Goal: Task Accomplishment & Management: Manage account settings

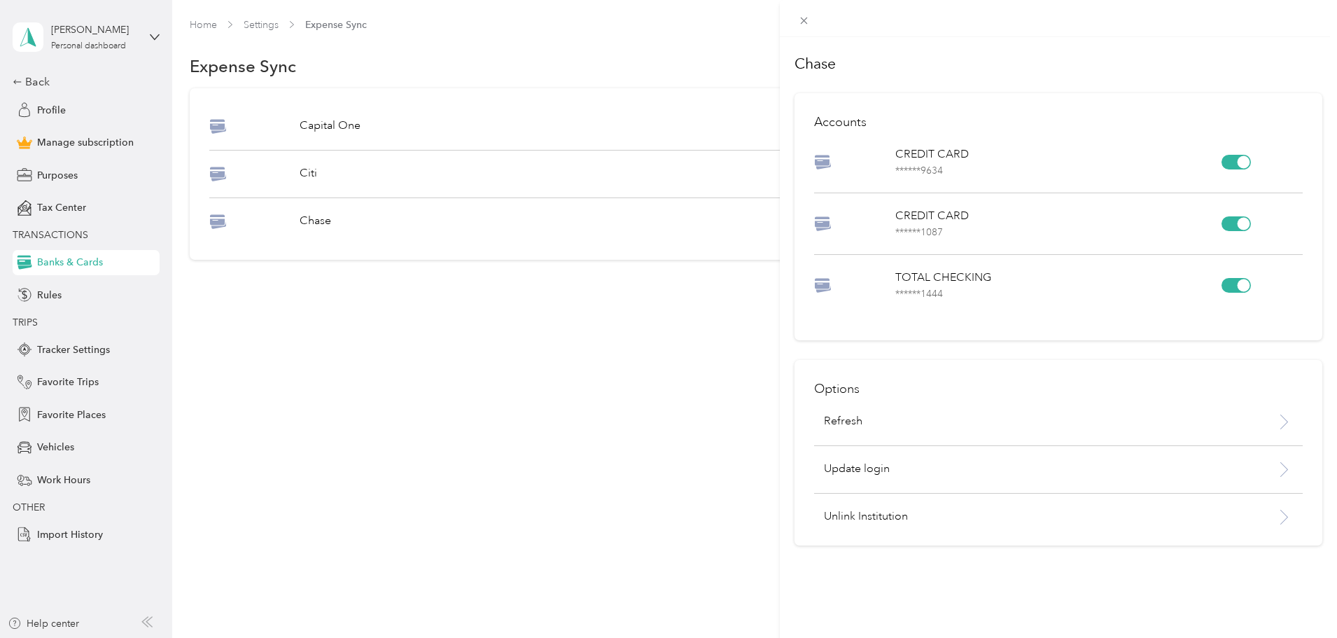
click at [85, 445] on div "Chase Accounts CREDIT CARD ****** 9634 CREDIT CARD ****** 1087 TOTAL CHECKING *…" at bounding box center [668, 319] width 1337 height 638
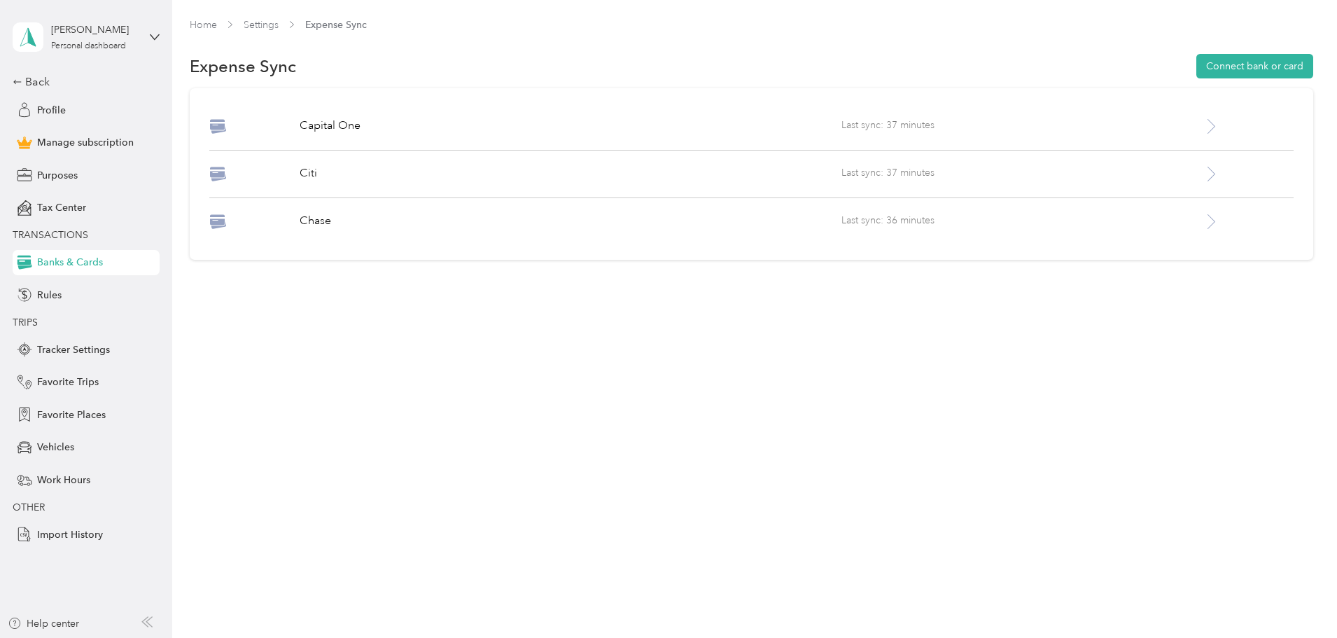
click at [85, 445] on div "Vehicles" at bounding box center [86, 447] width 147 height 25
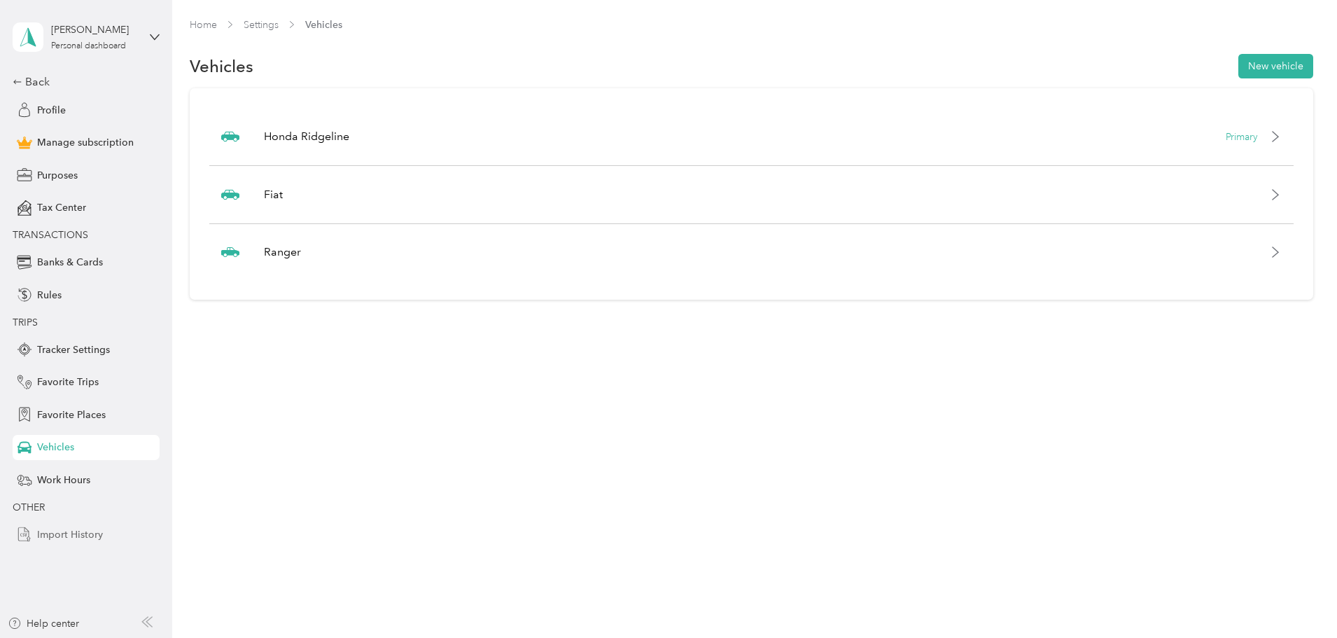
click at [91, 531] on span "Import History" at bounding box center [70, 534] width 66 height 15
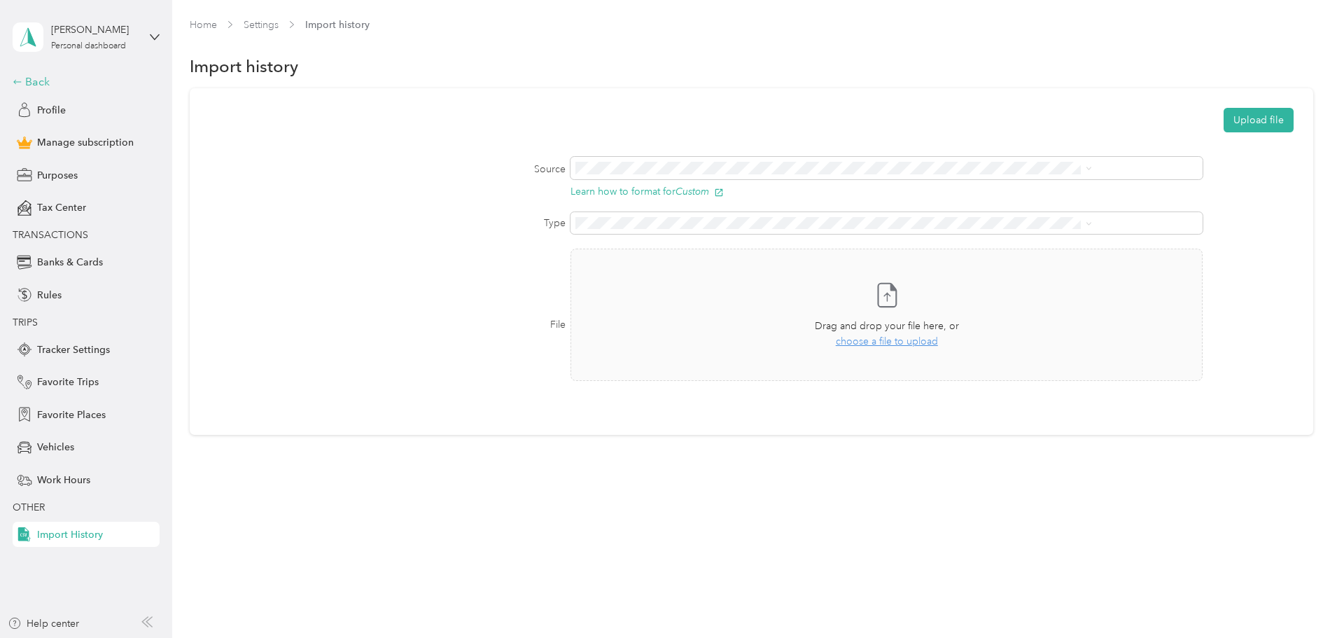
click at [49, 81] on div "Back" at bounding box center [83, 82] width 140 height 17
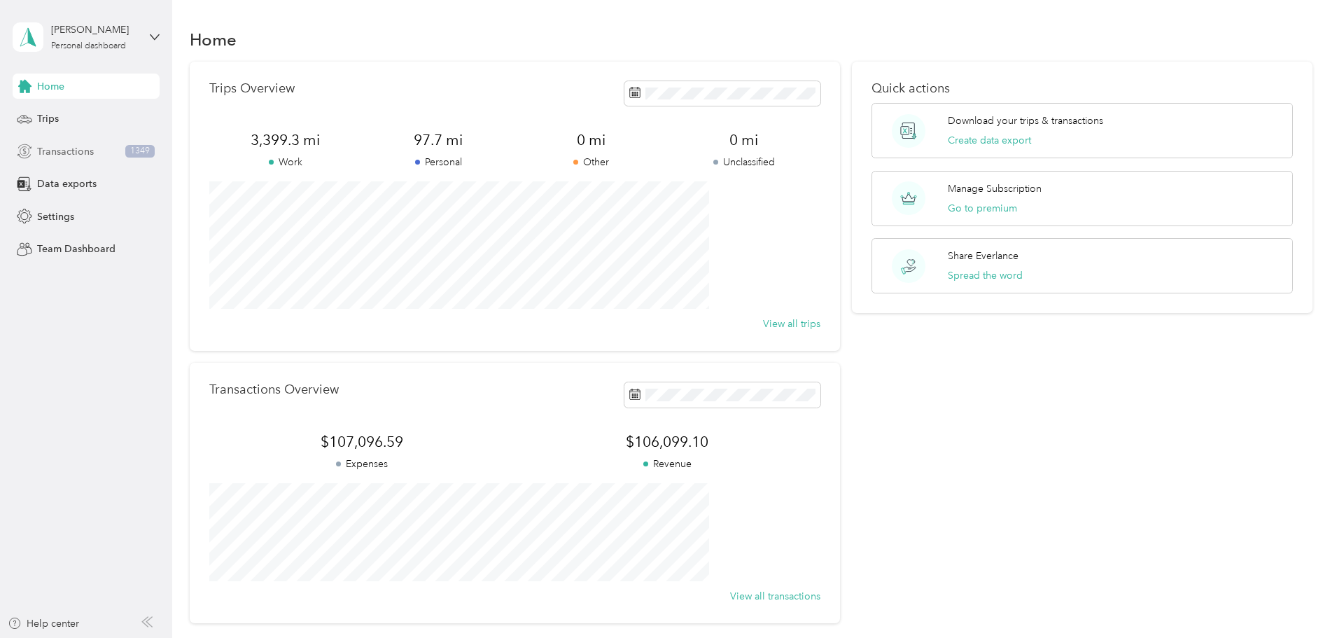
click at [69, 146] on span "Transactions" at bounding box center [65, 151] width 57 height 15
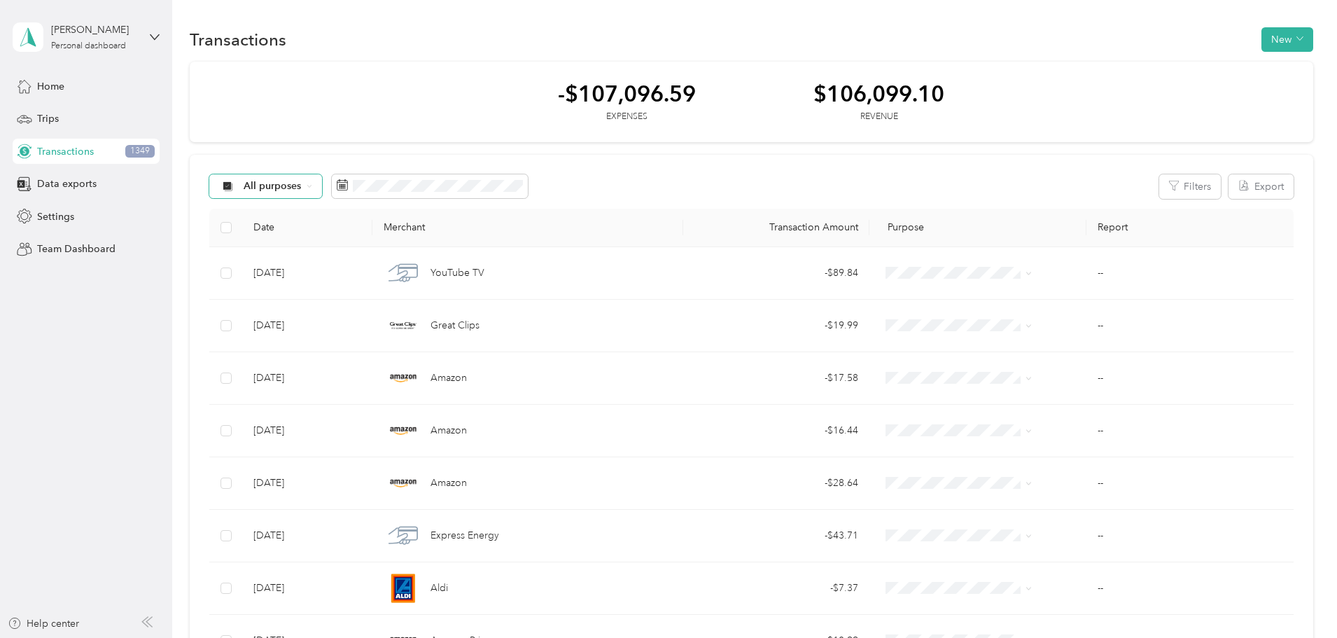
click at [323, 189] on div "All purposes" at bounding box center [265, 186] width 113 height 24
click at [395, 204] on span "All purposes" at bounding box center [378, 211] width 82 height 15
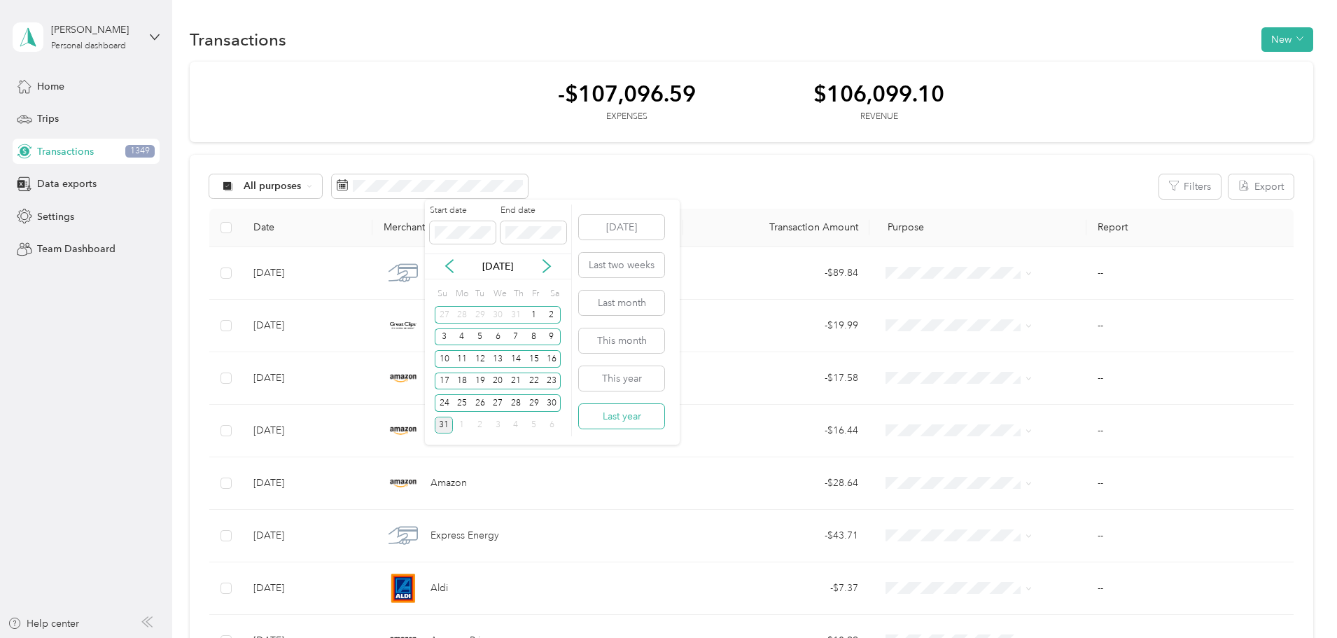
click at [641, 410] on button "Last year" at bounding box center [621, 416] width 85 height 25
click at [450, 267] on icon at bounding box center [450, 266] width 14 height 14
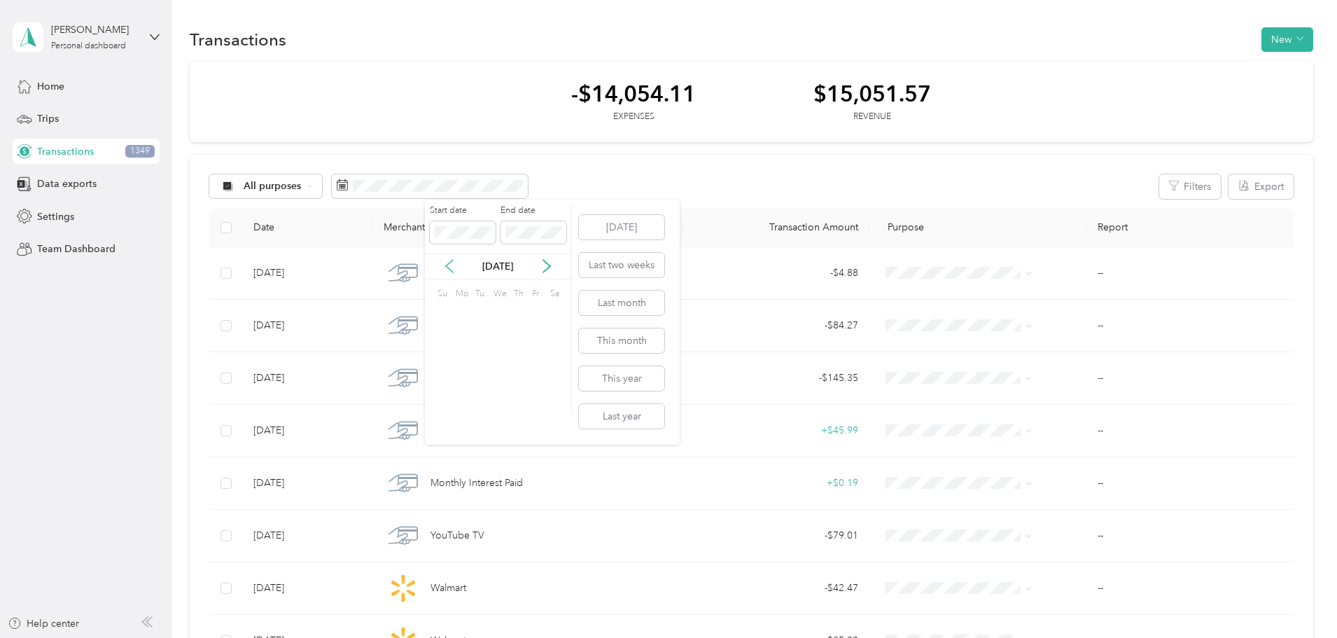
click at [450, 267] on icon at bounding box center [450, 266] width 14 height 14
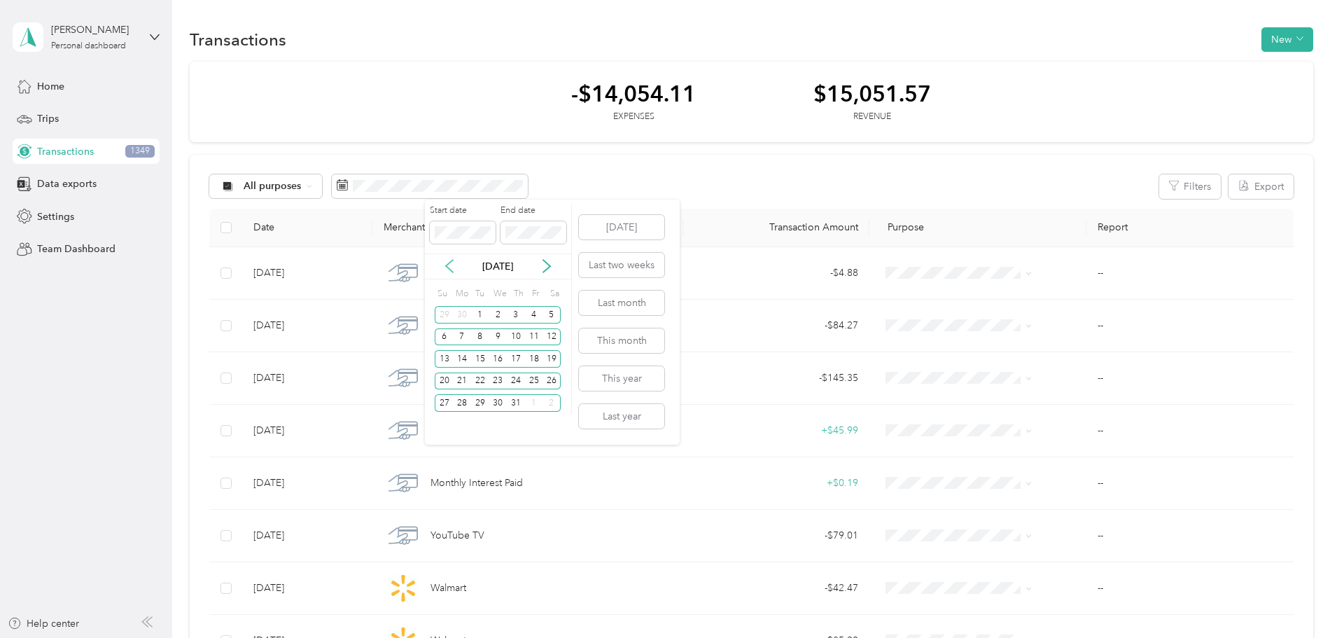
click at [450, 267] on icon at bounding box center [450, 266] width 14 height 14
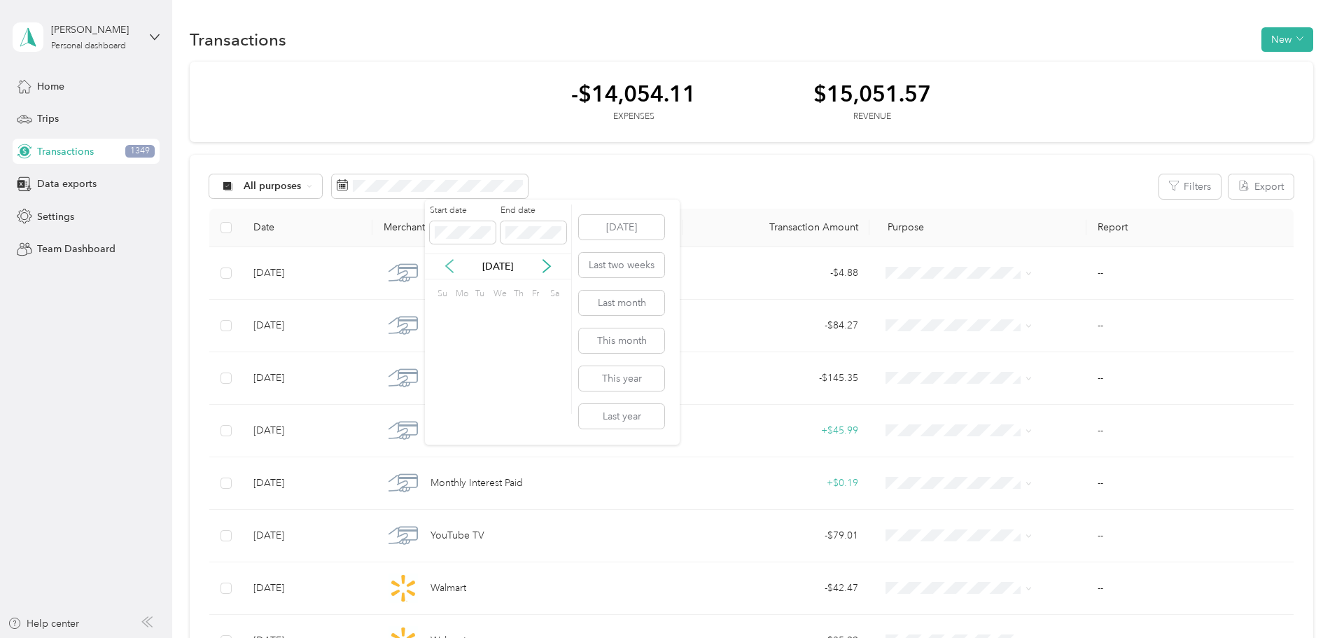
click at [450, 267] on icon at bounding box center [450, 266] width 14 height 14
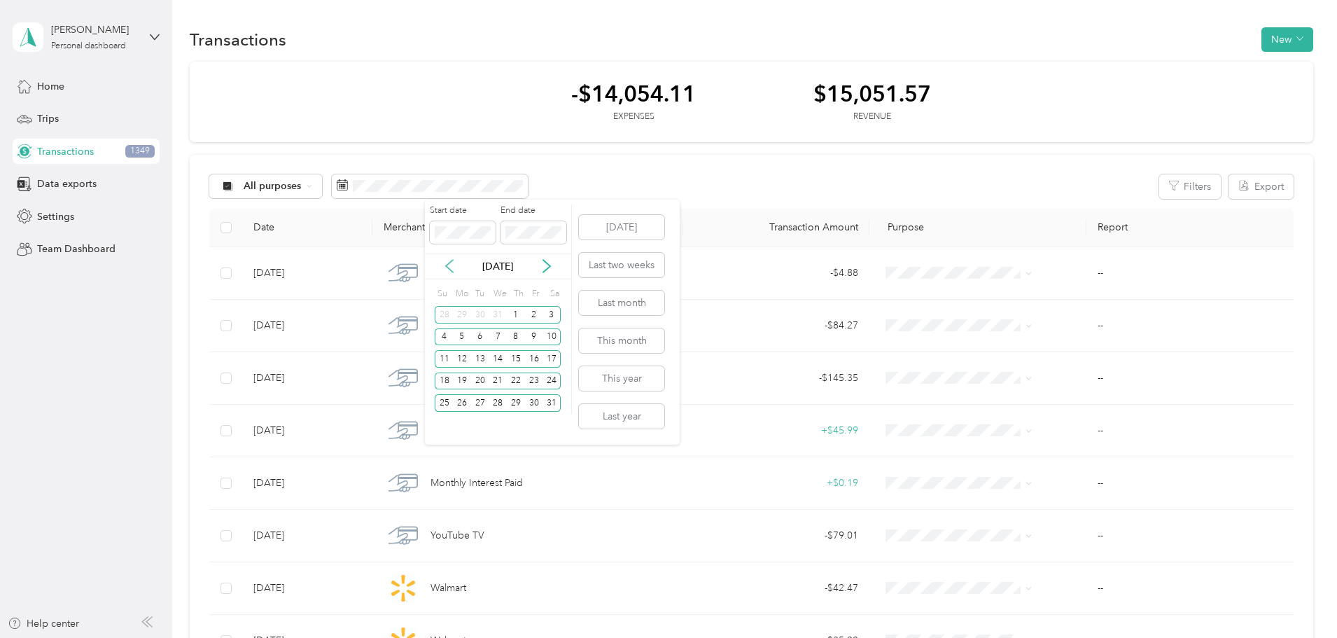
click at [450, 267] on icon at bounding box center [450, 266] width 14 height 14
click at [480, 407] on div "30" at bounding box center [480, 403] width 18 height 18
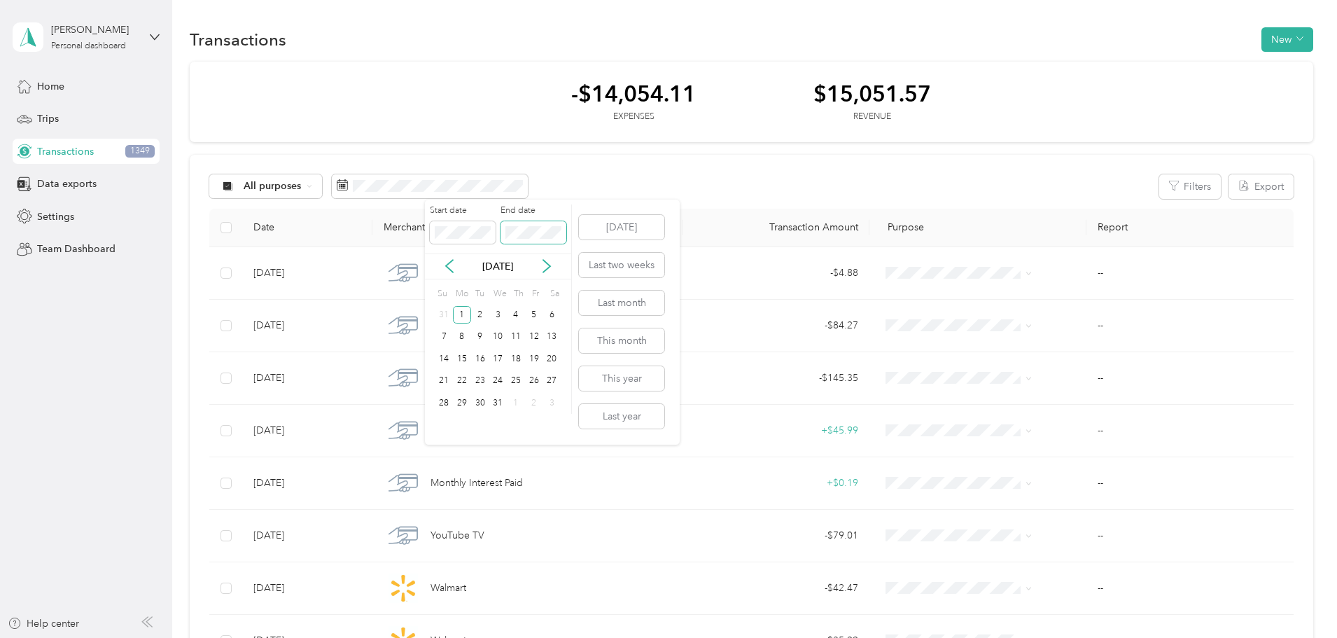
click at [531, 223] on span at bounding box center [534, 232] width 66 height 22
click at [620, 415] on button "Last year" at bounding box center [621, 416] width 85 height 25
click at [562, 233] on span at bounding box center [534, 232] width 66 height 22
click at [455, 271] on icon at bounding box center [450, 266] width 14 height 14
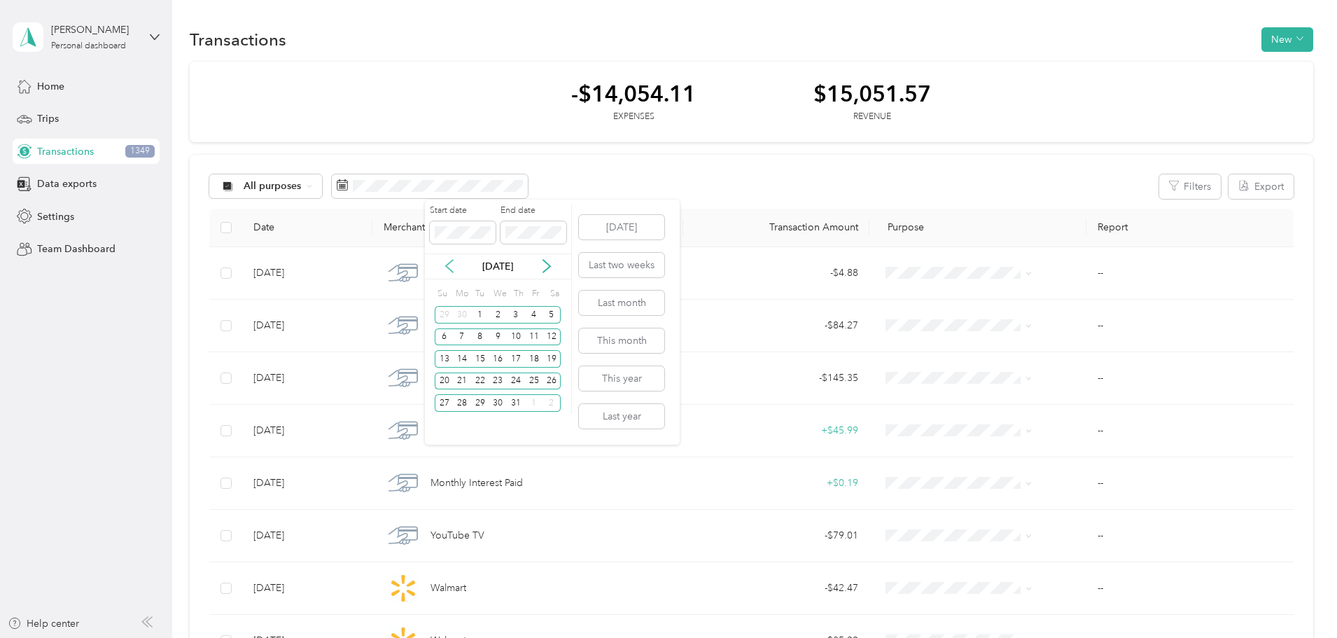
click at [455, 271] on icon at bounding box center [450, 266] width 14 height 14
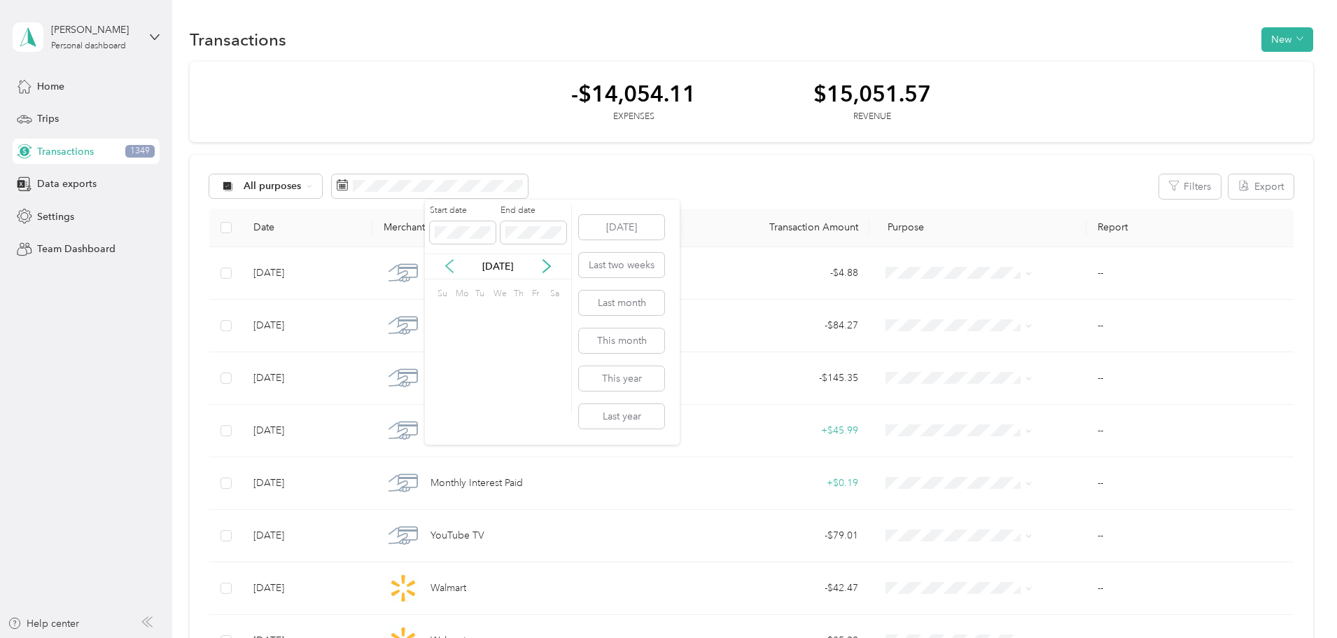
click at [455, 271] on icon at bounding box center [450, 266] width 14 height 14
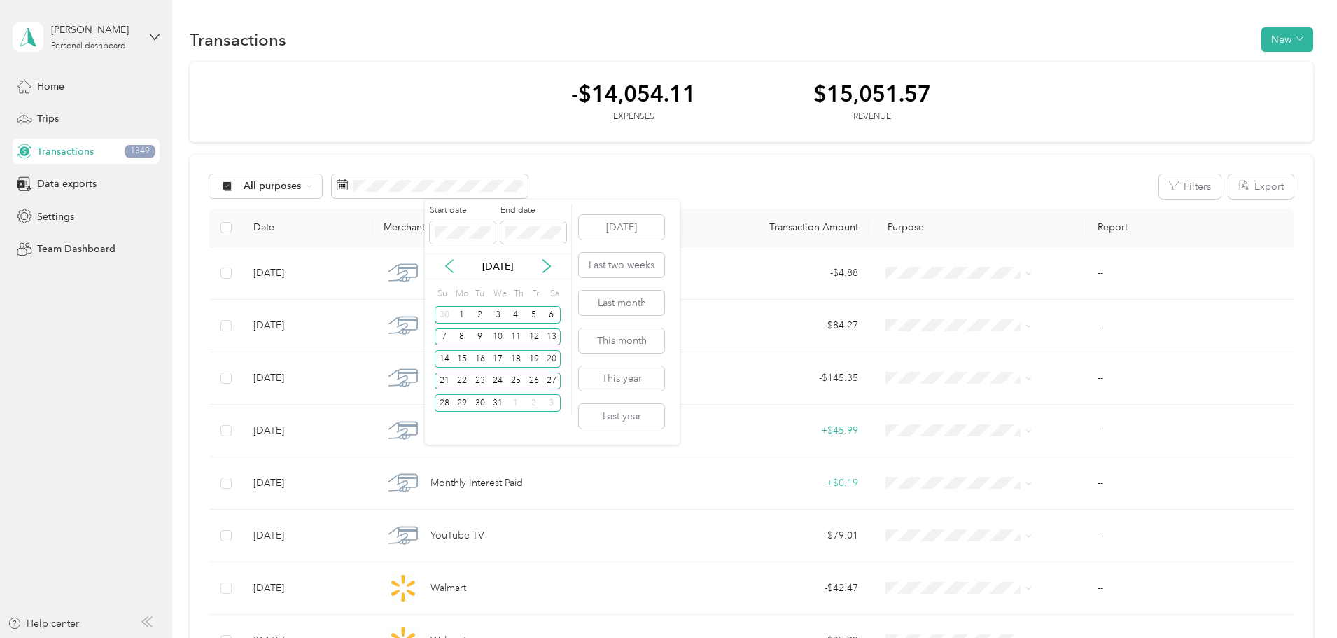
click at [455, 271] on icon at bounding box center [450, 266] width 14 height 14
click at [487, 399] on div "30" at bounding box center [480, 403] width 18 height 18
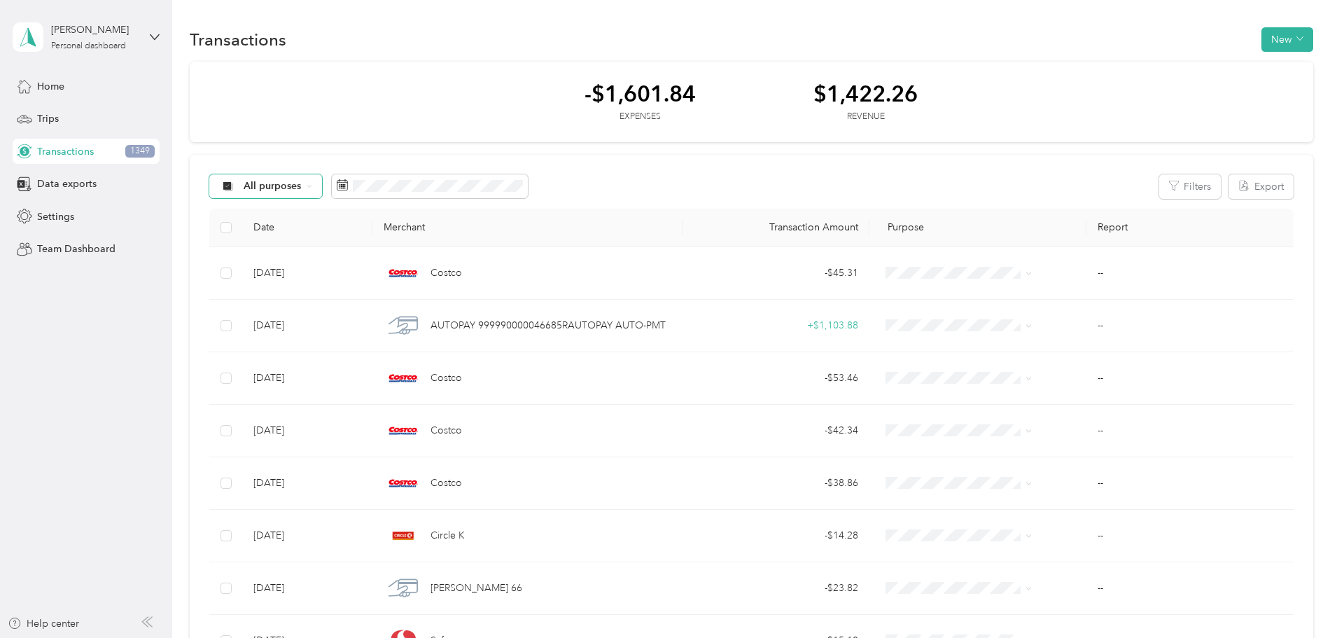
click at [323, 193] on div "All purposes" at bounding box center [265, 186] width 113 height 24
click at [370, 259] on span "Work" at bounding box center [378, 260] width 82 height 15
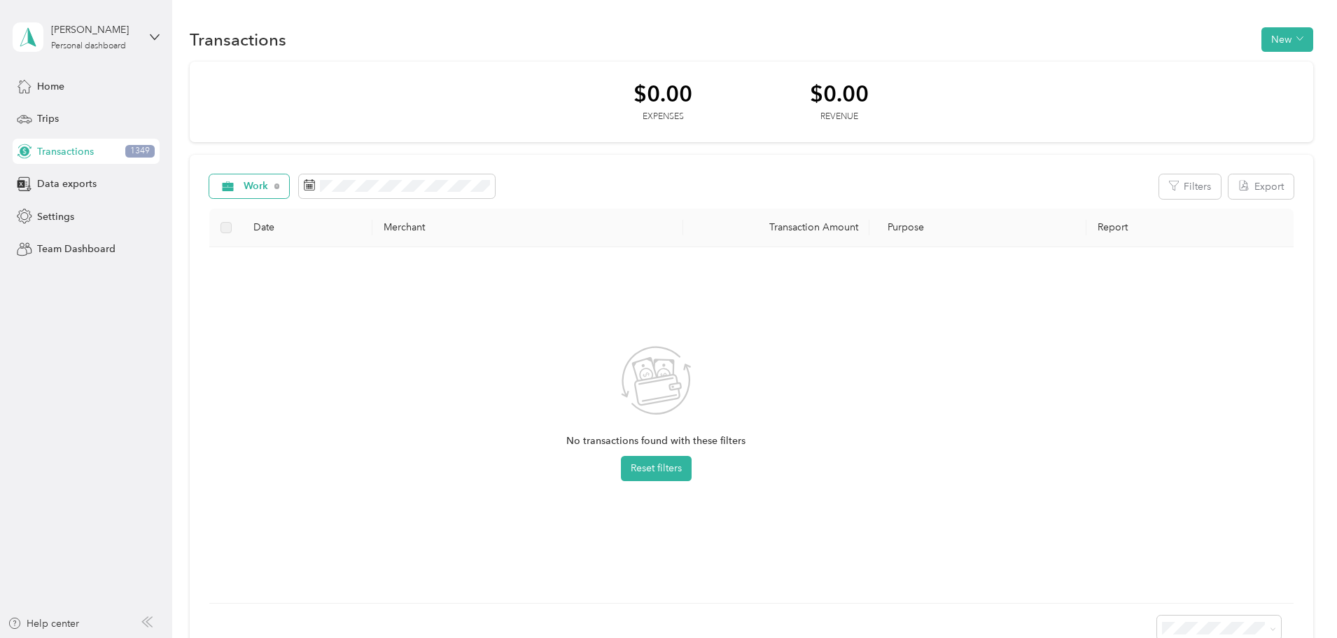
click at [290, 190] on div "Work" at bounding box center [249, 186] width 81 height 24
click at [358, 214] on li "All purposes" at bounding box center [365, 212] width 127 height 25
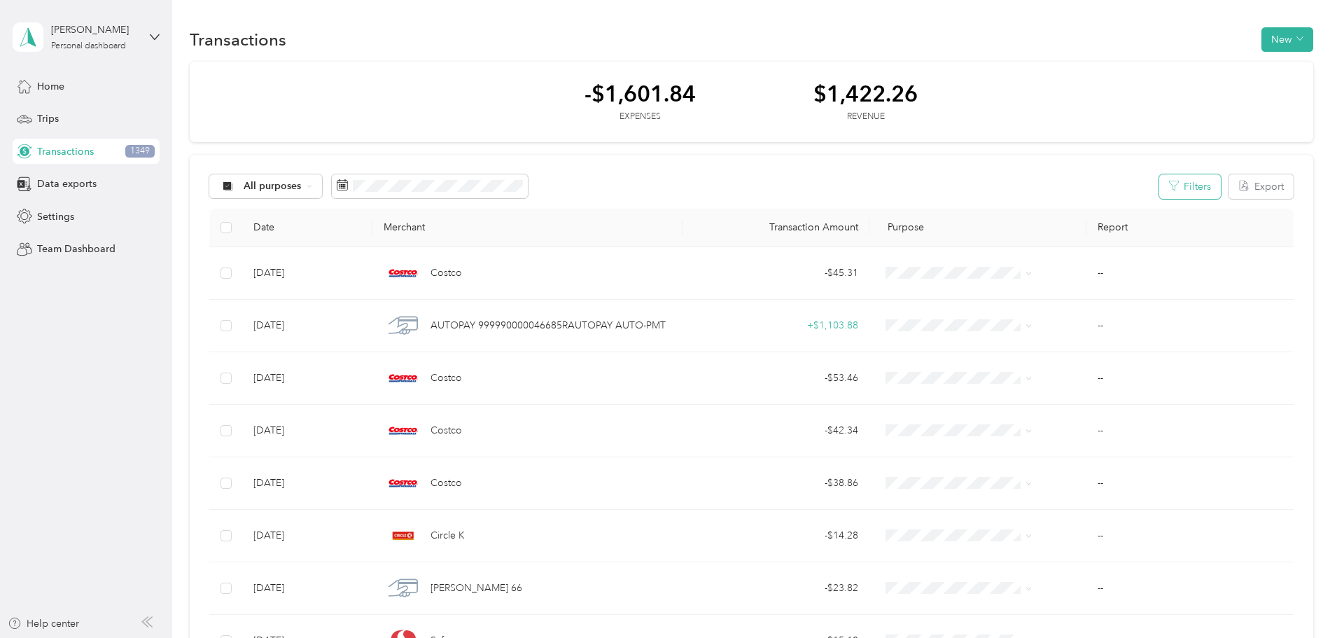
click at [1159, 181] on button "Filters" at bounding box center [1190, 186] width 62 height 25
click at [1106, 278] on span at bounding box center [996, 271] width 235 height 22
click at [1106, 274] on icon at bounding box center [1106, 272] width 6 height 6
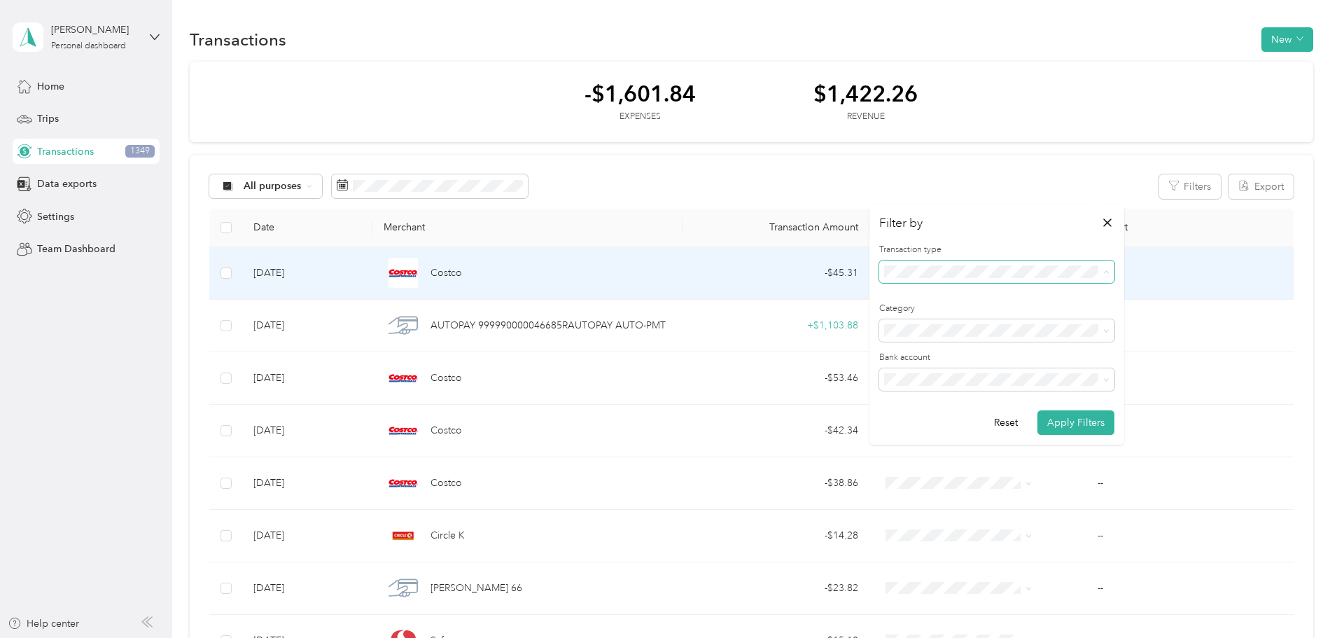
click at [1184, 288] on td "--" at bounding box center [1190, 273] width 207 height 53
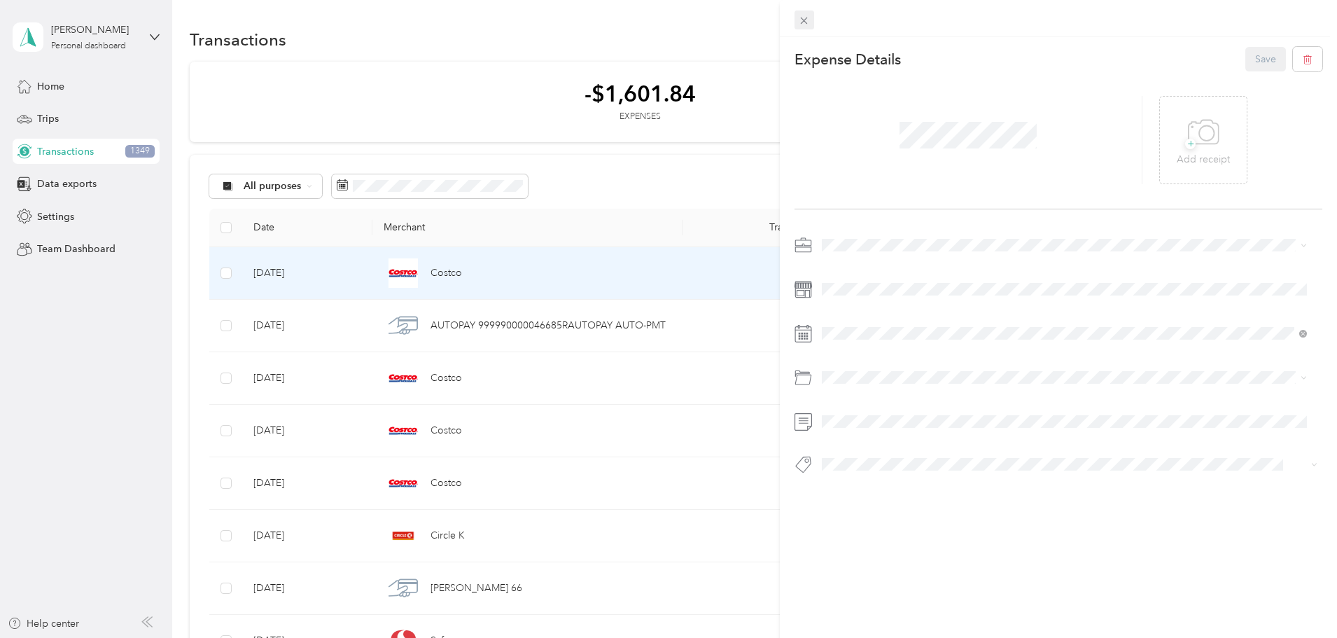
click at [806, 20] on icon at bounding box center [804, 21] width 7 height 7
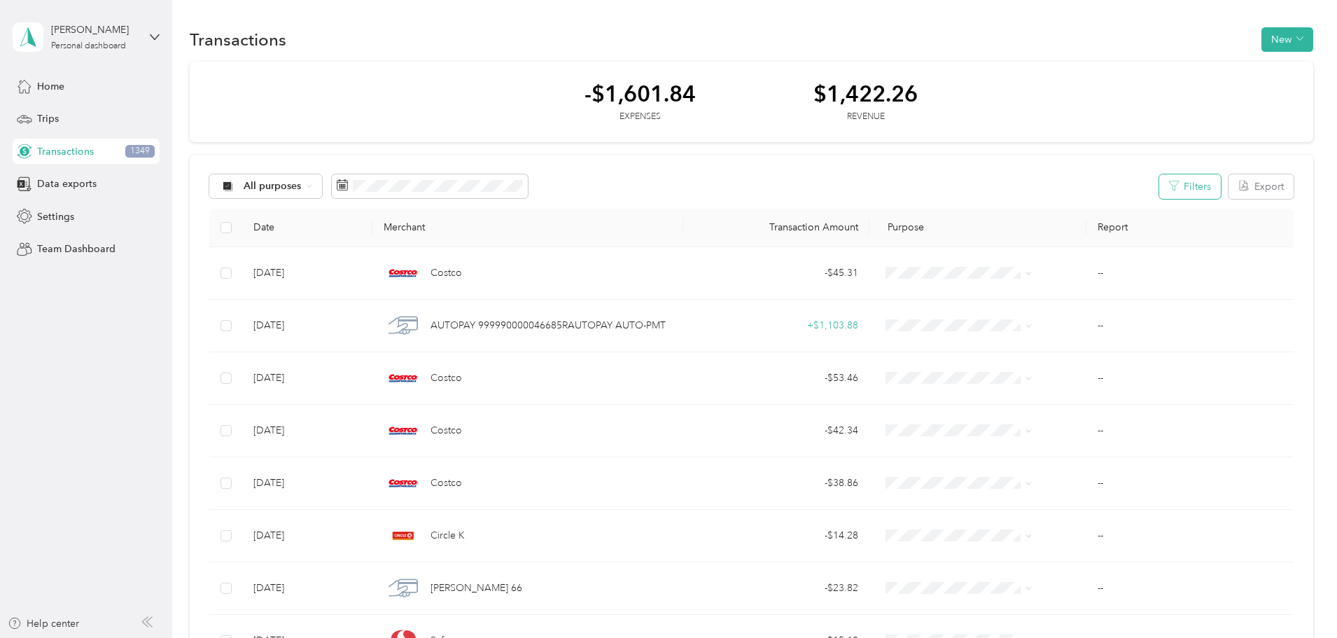
click at [1159, 186] on button "Filters" at bounding box center [1190, 186] width 62 height 25
click at [1105, 334] on icon at bounding box center [1106, 331] width 6 height 6
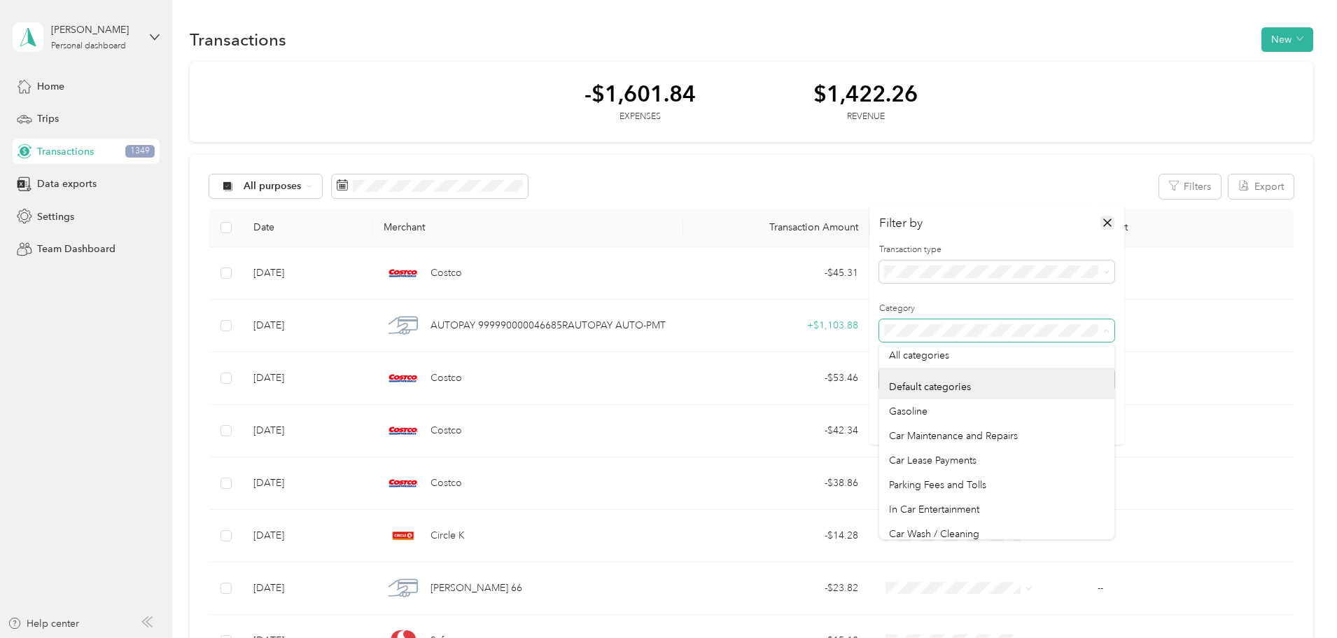
click at [1108, 221] on icon "button" at bounding box center [1107, 222] width 8 height 8
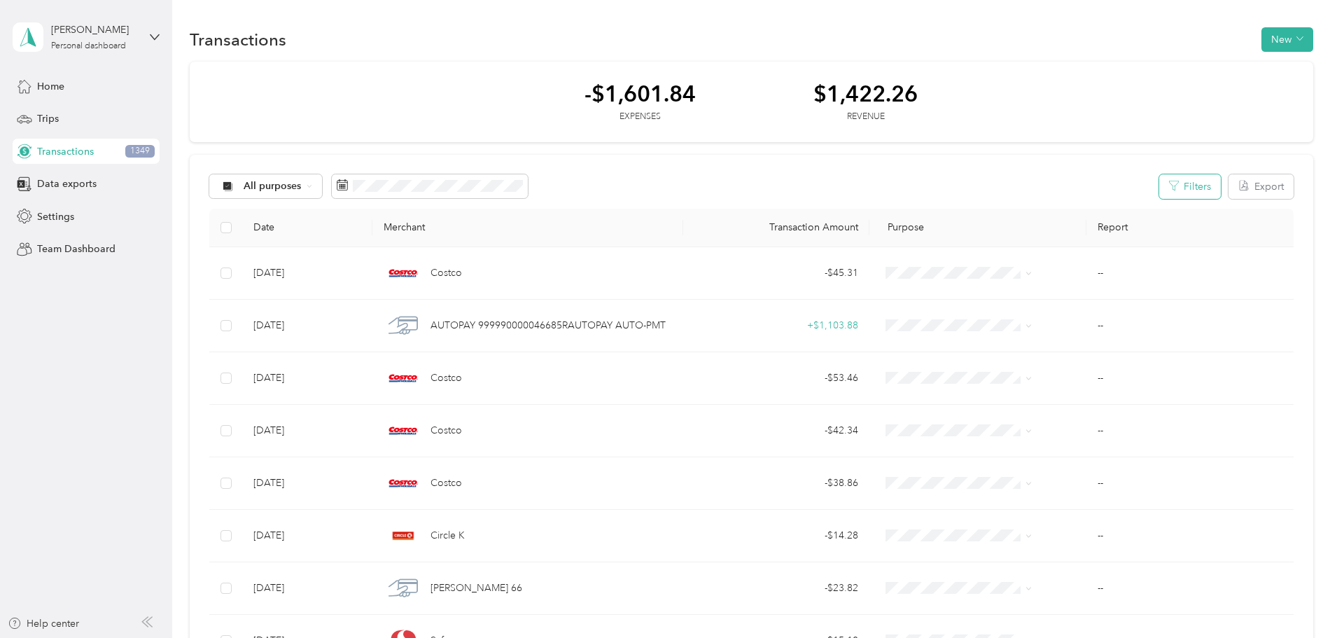
click at [1159, 197] on button "Filters" at bounding box center [1190, 186] width 62 height 25
click at [1103, 270] on icon at bounding box center [1106, 272] width 6 height 6
click at [1005, 180] on div "All purposes Filters Export" at bounding box center [751, 186] width 1085 height 25
click at [80, 113] on div "Trips" at bounding box center [86, 118] width 147 height 25
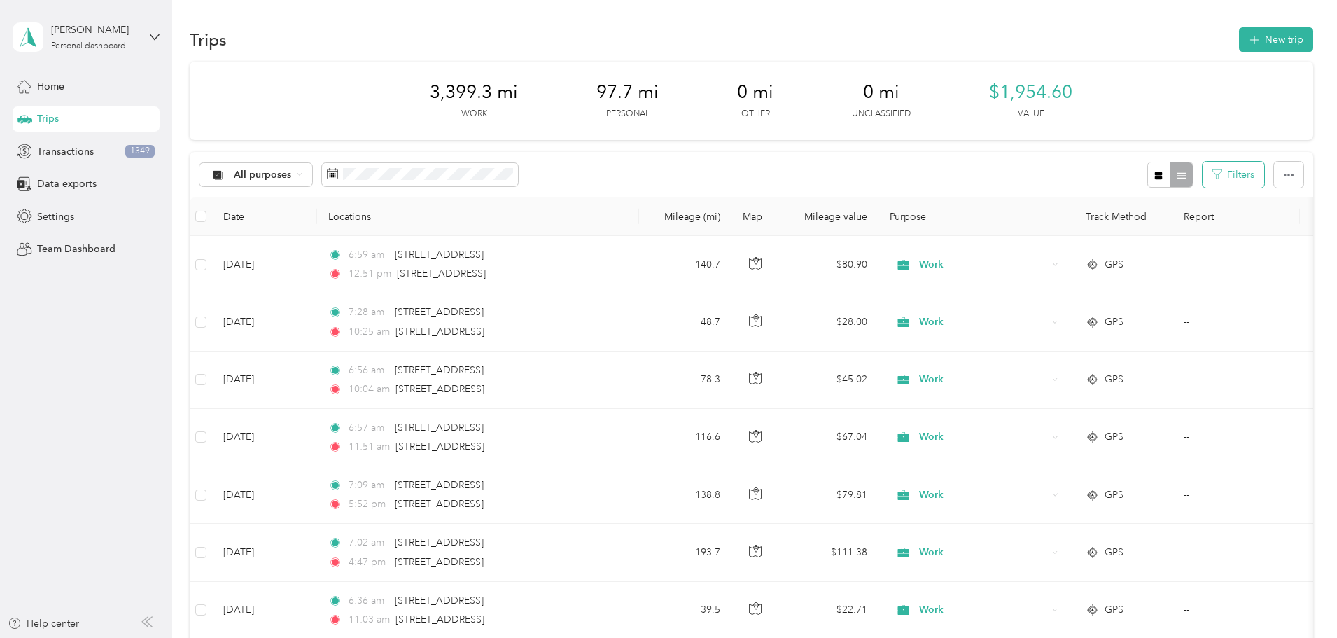
click at [1203, 181] on button "Filters" at bounding box center [1234, 175] width 62 height 26
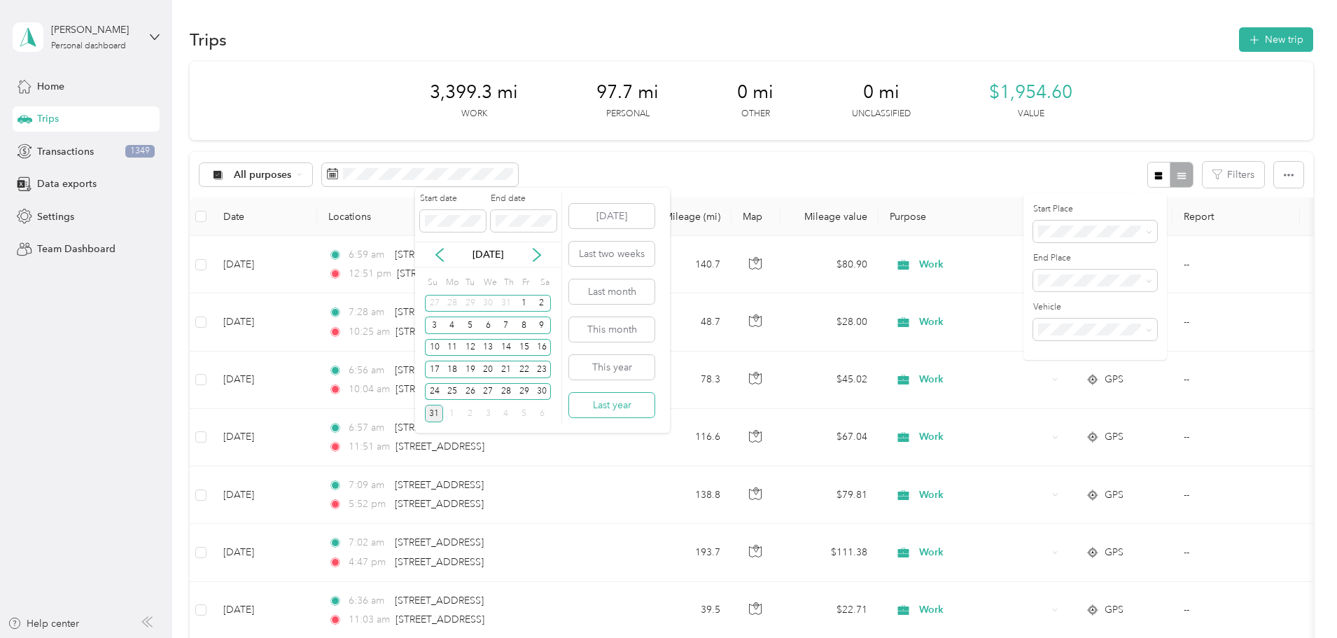
click at [609, 399] on button "Last year" at bounding box center [611, 405] width 85 height 25
click at [438, 256] on icon at bounding box center [439, 255] width 7 height 13
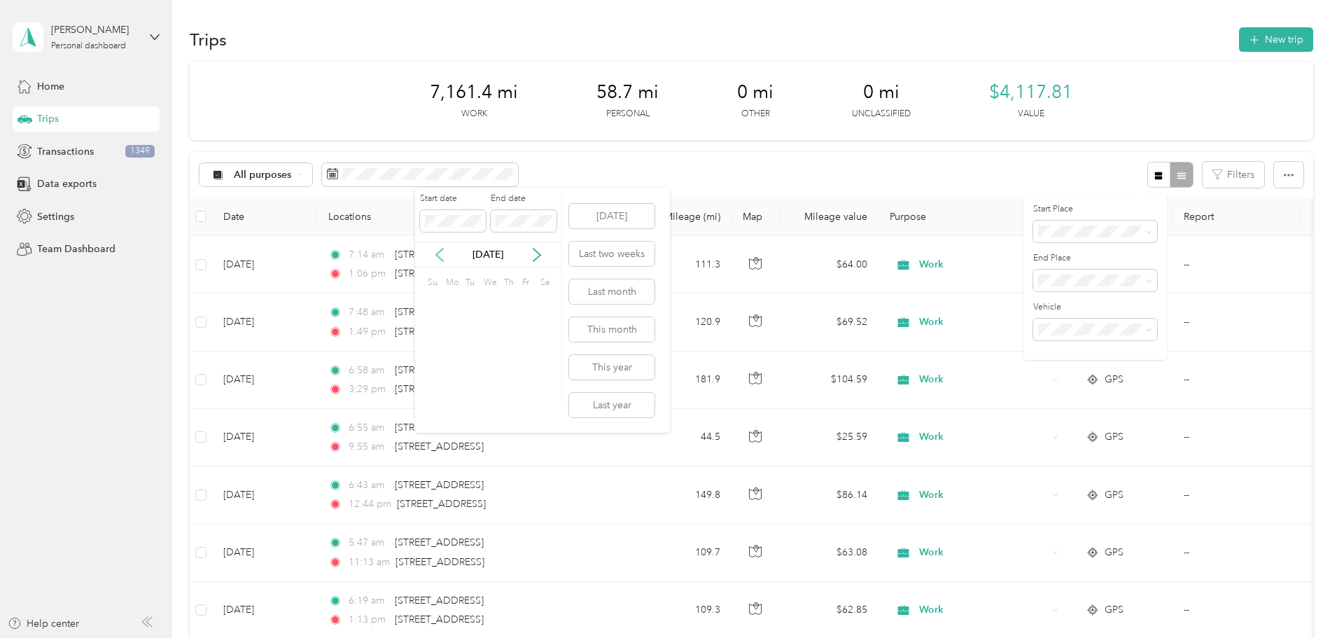
click at [438, 256] on icon at bounding box center [439, 255] width 7 height 13
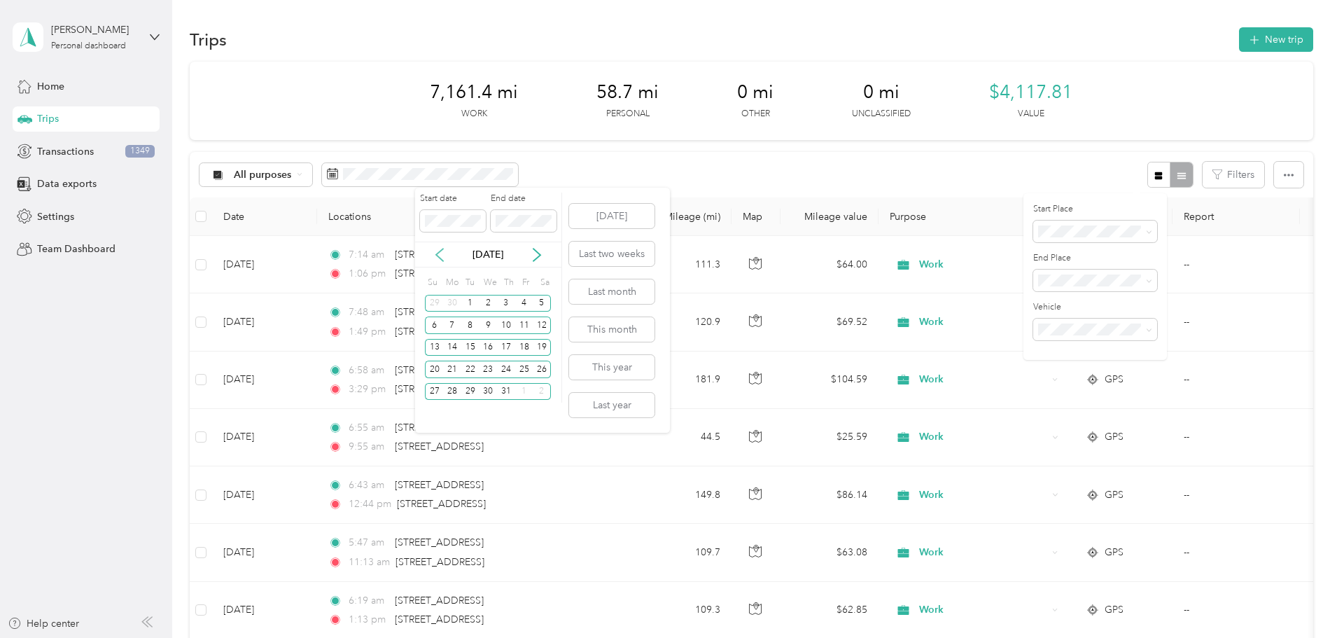
click at [438, 256] on icon at bounding box center [439, 255] width 7 height 13
click at [438, 257] on icon at bounding box center [440, 255] width 14 height 14
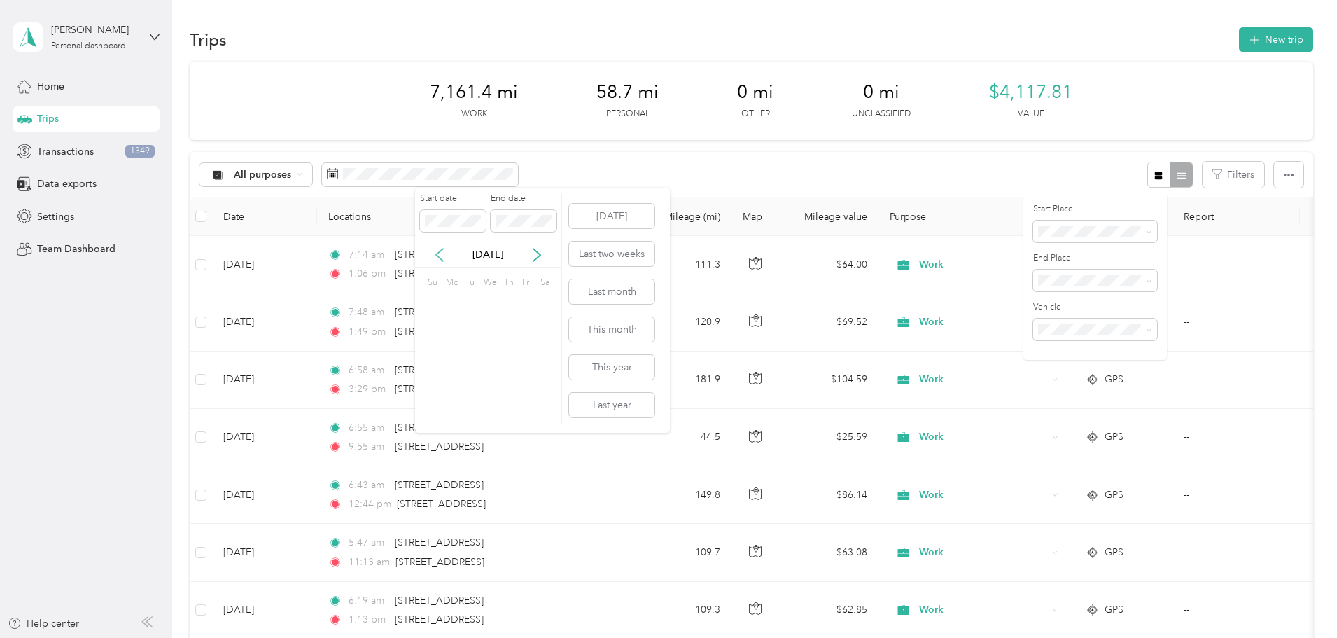
click at [438, 257] on icon at bounding box center [440, 255] width 14 height 14
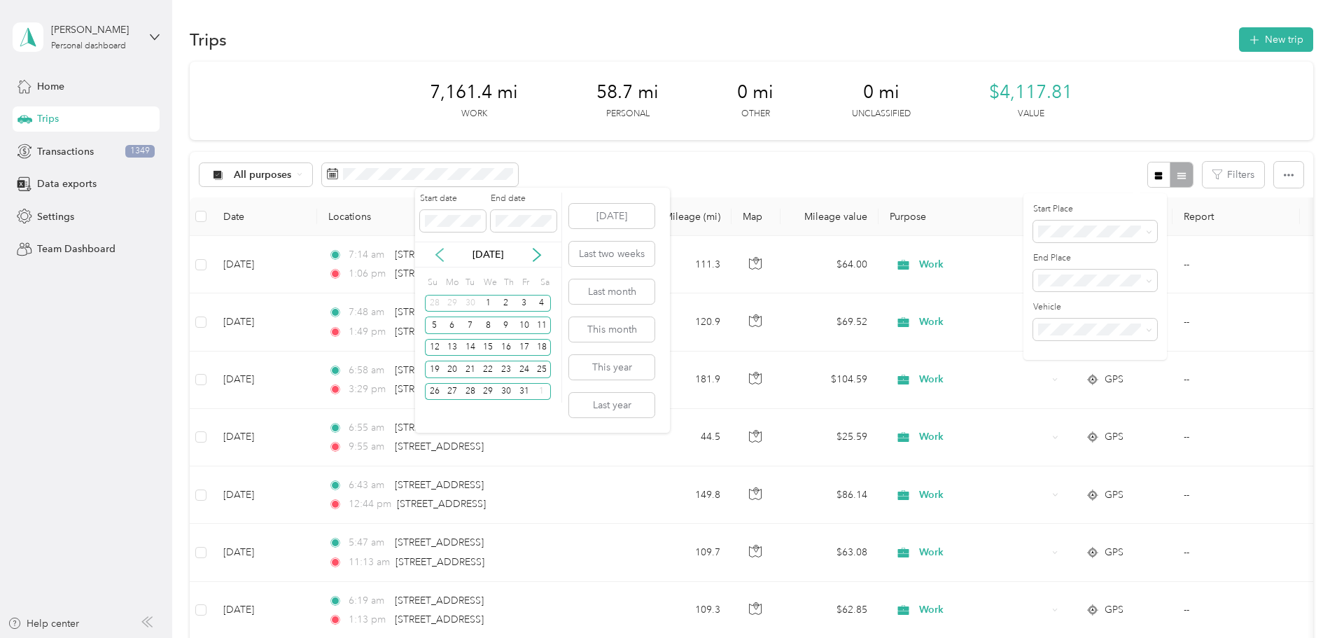
click at [437, 252] on icon at bounding box center [440, 255] width 14 height 14
click at [475, 391] on div "30" at bounding box center [470, 392] width 18 height 18
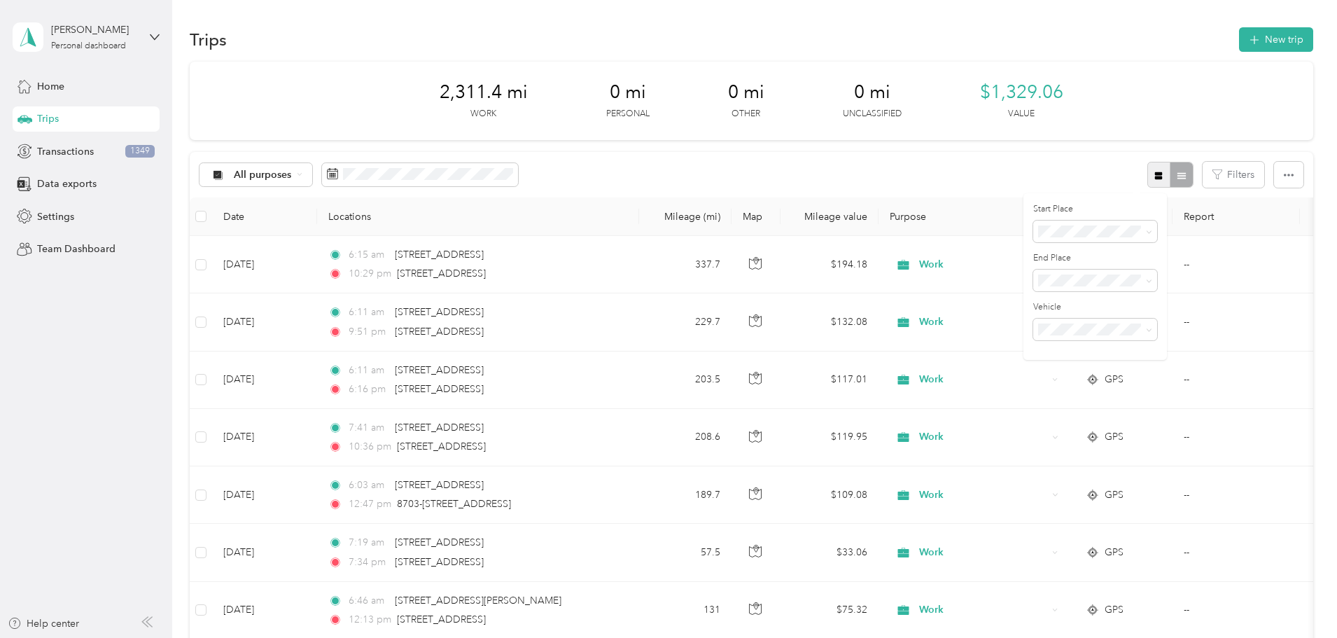
click at [1155, 176] on icon "button" at bounding box center [1159, 176] width 8 height 8
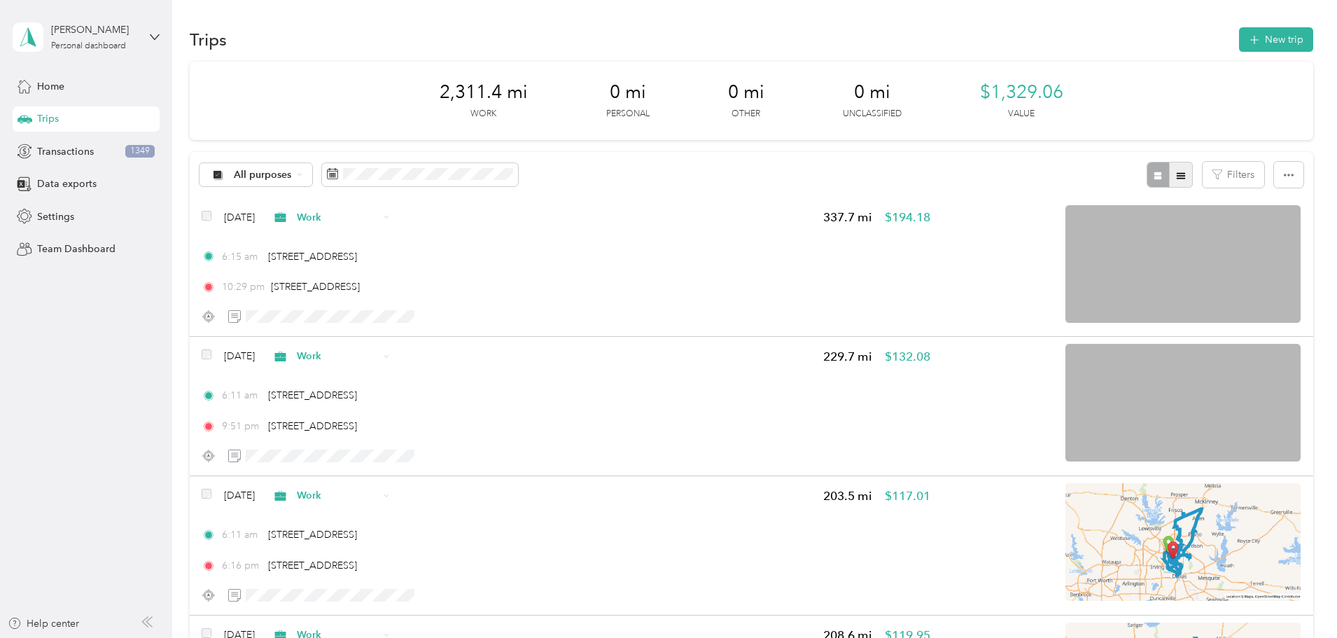
click at [1177, 179] on icon "button" at bounding box center [1181, 175] width 8 height 6
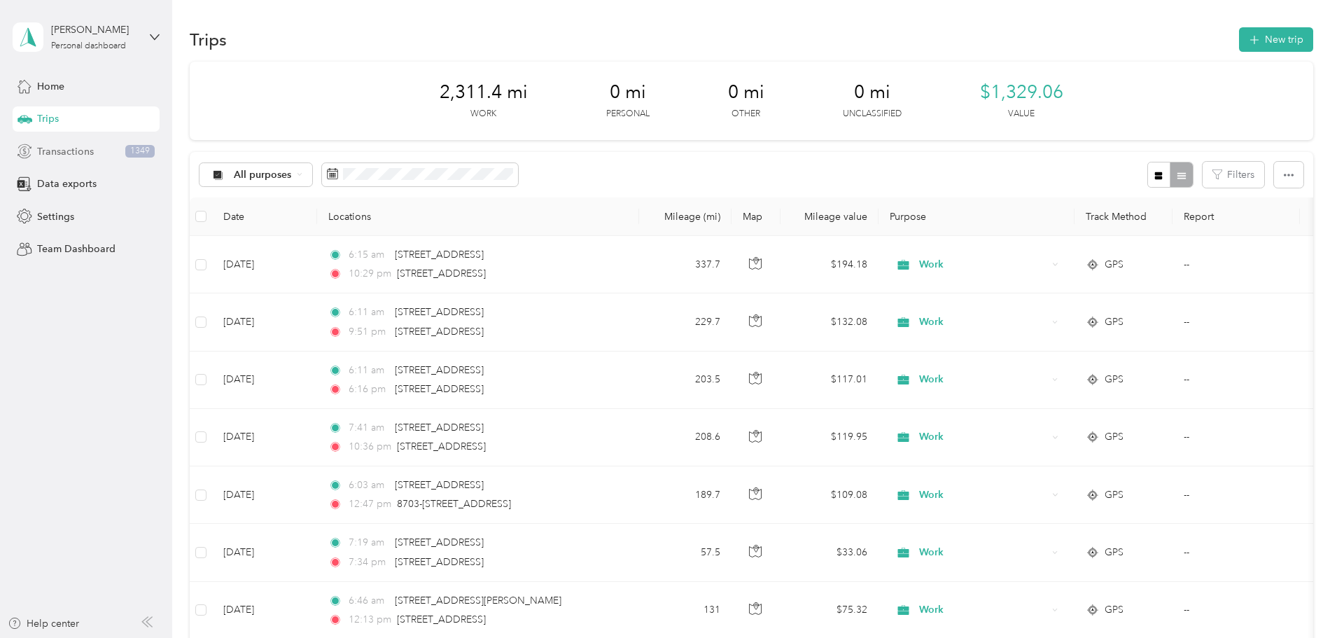
click at [92, 141] on div "Transactions 1349" at bounding box center [86, 151] width 147 height 25
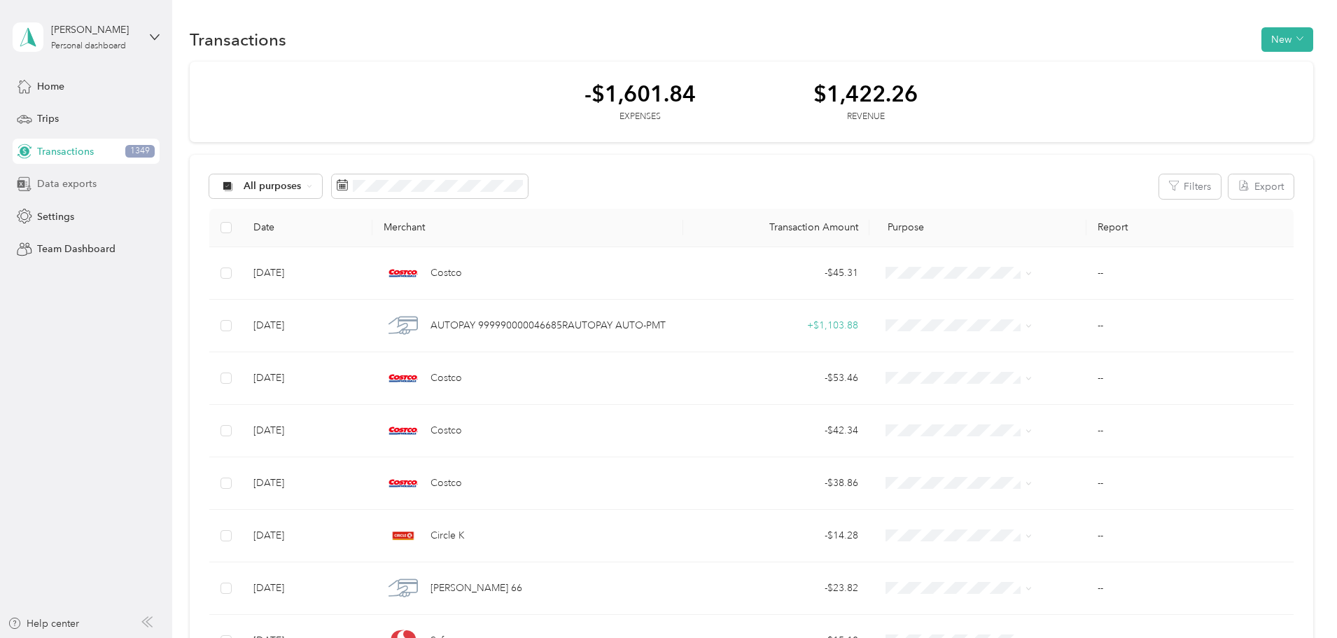
click at [88, 179] on span "Data exports" at bounding box center [67, 183] width 60 height 15
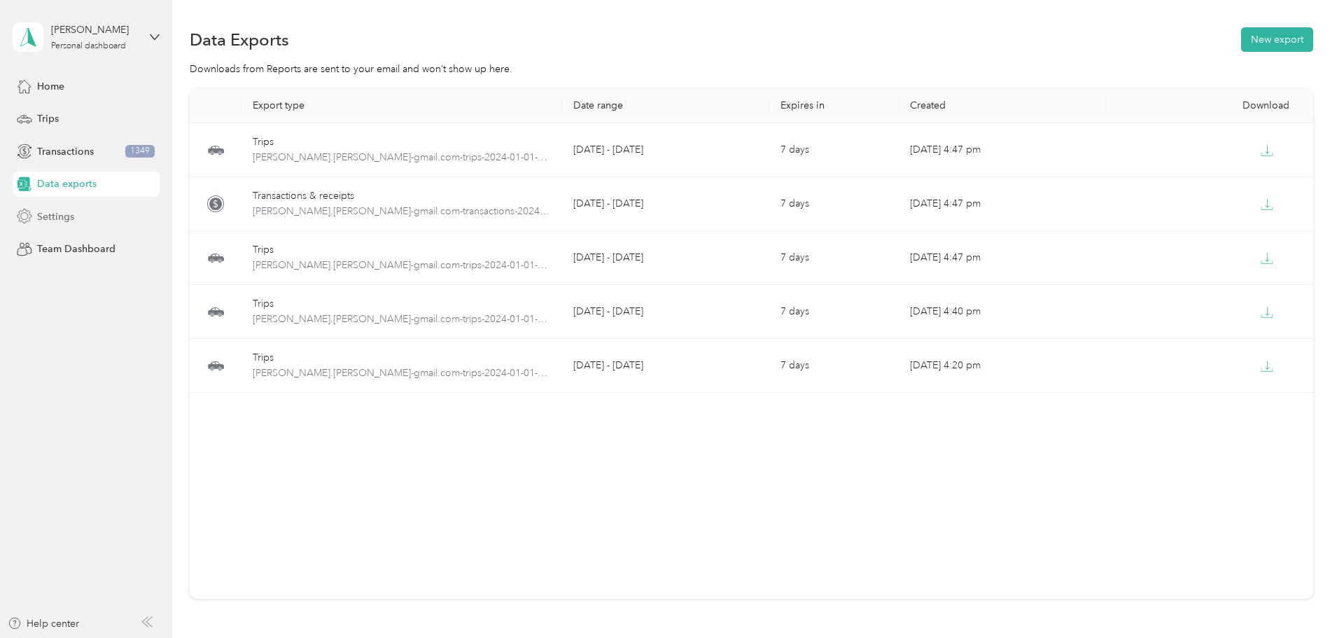
click at [88, 222] on div "Settings" at bounding box center [86, 216] width 147 height 25
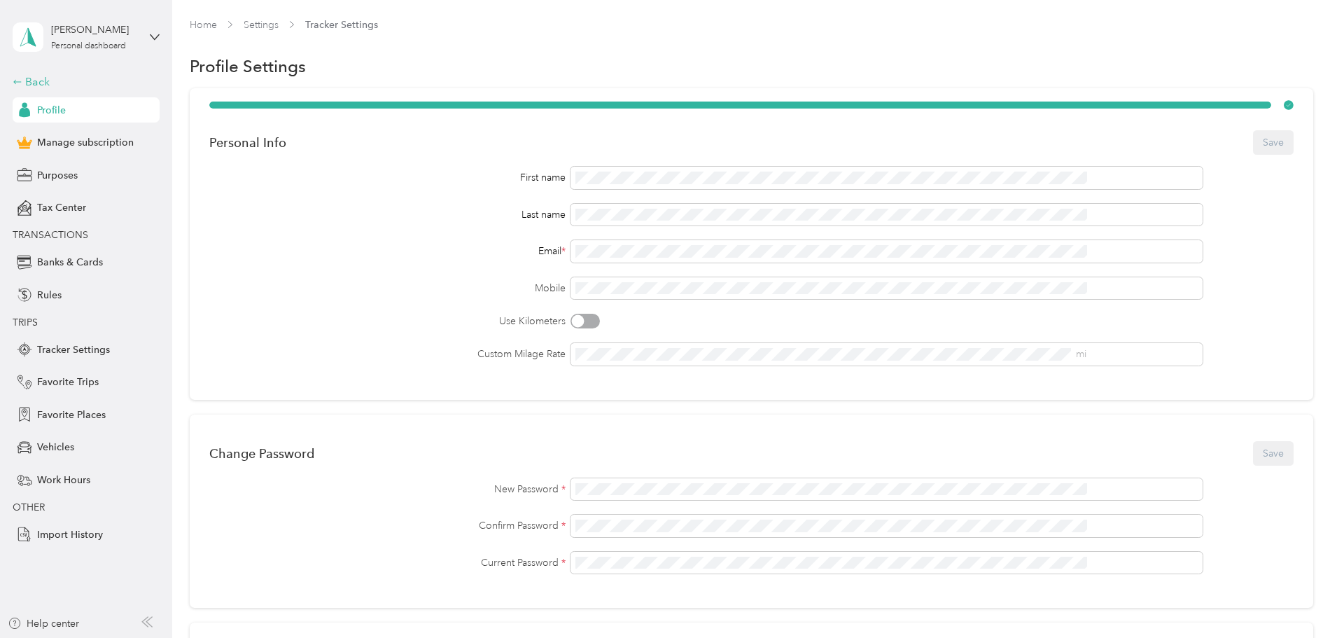
click at [31, 86] on div "Back" at bounding box center [83, 82] width 140 height 17
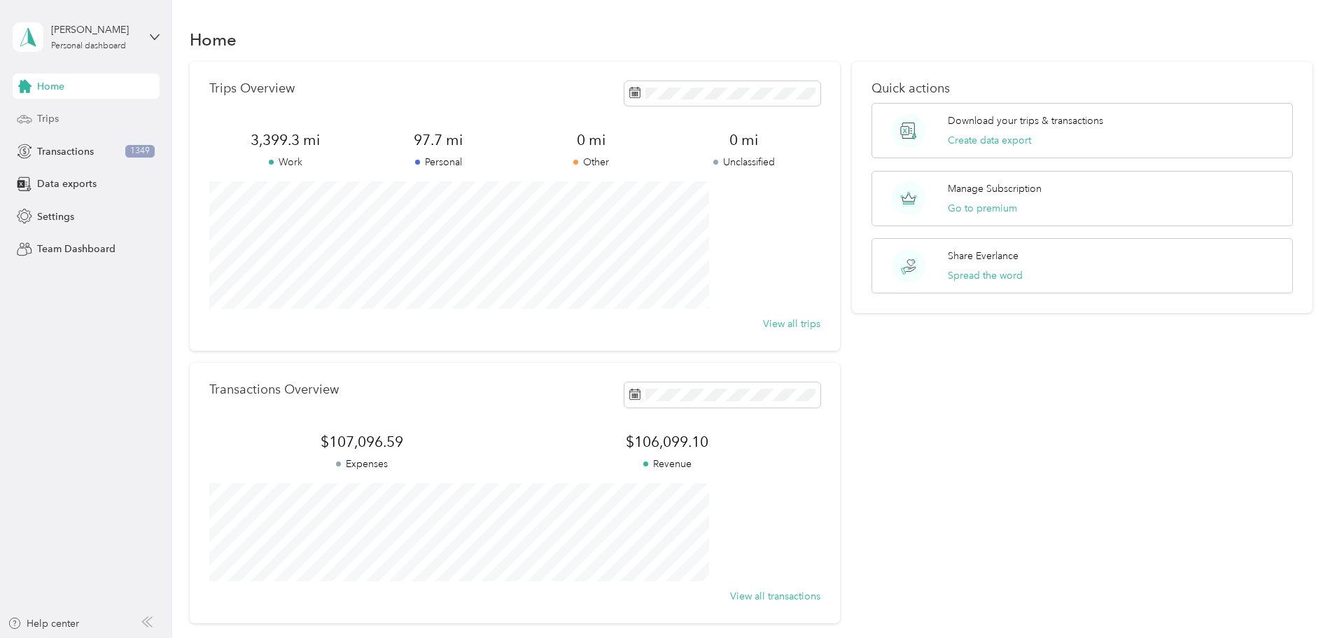
click at [71, 124] on div "Trips" at bounding box center [86, 118] width 147 height 25
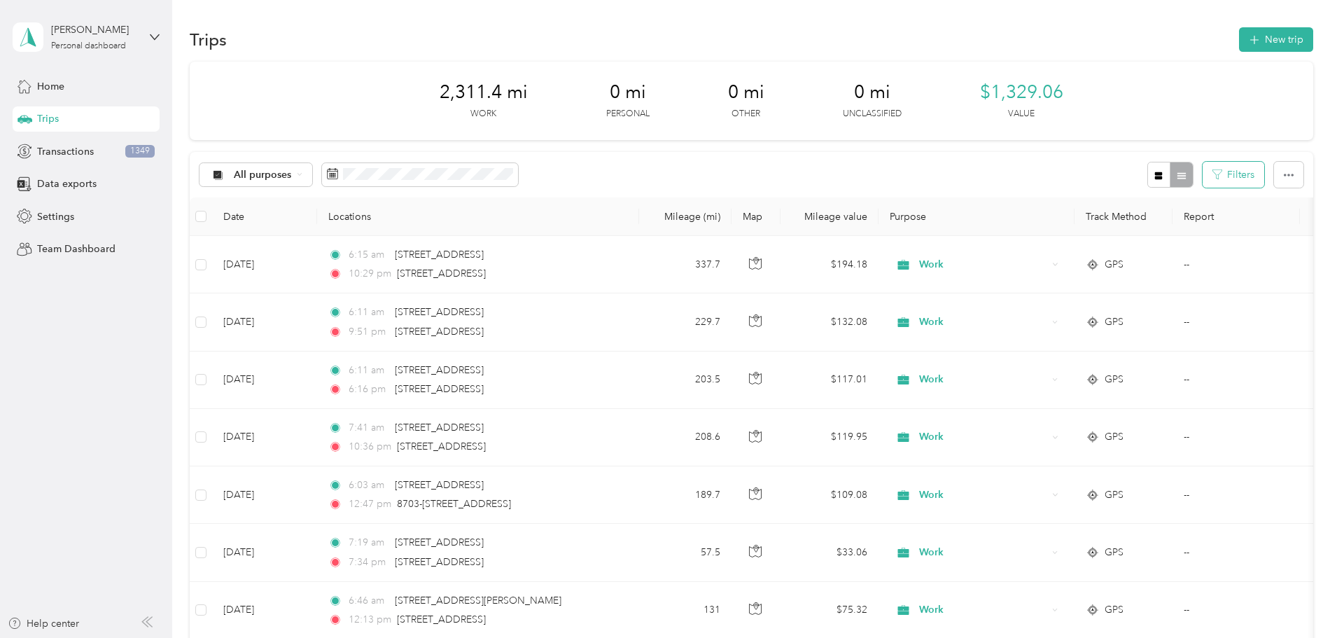
click at [1203, 171] on button "Filters" at bounding box center [1234, 175] width 62 height 26
click at [1148, 180] on button "button" at bounding box center [1160, 175] width 24 height 26
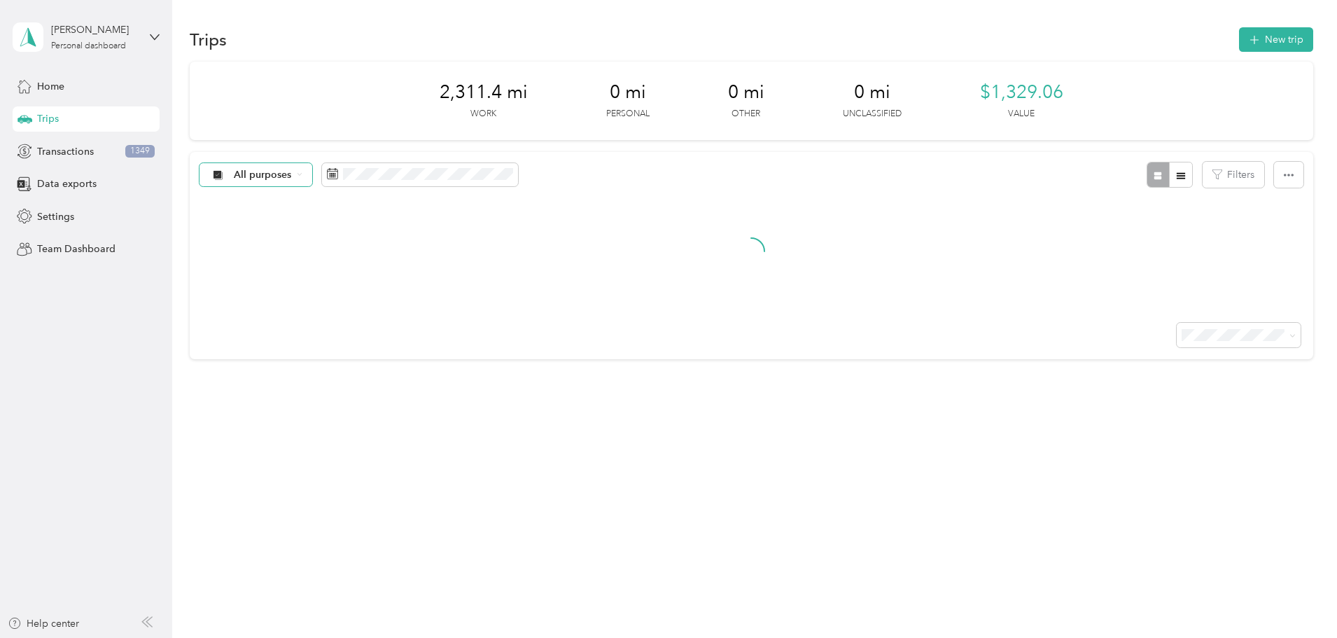
click at [313, 171] on div "All purposes" at bounding box center [256, 175] width 113 height 24
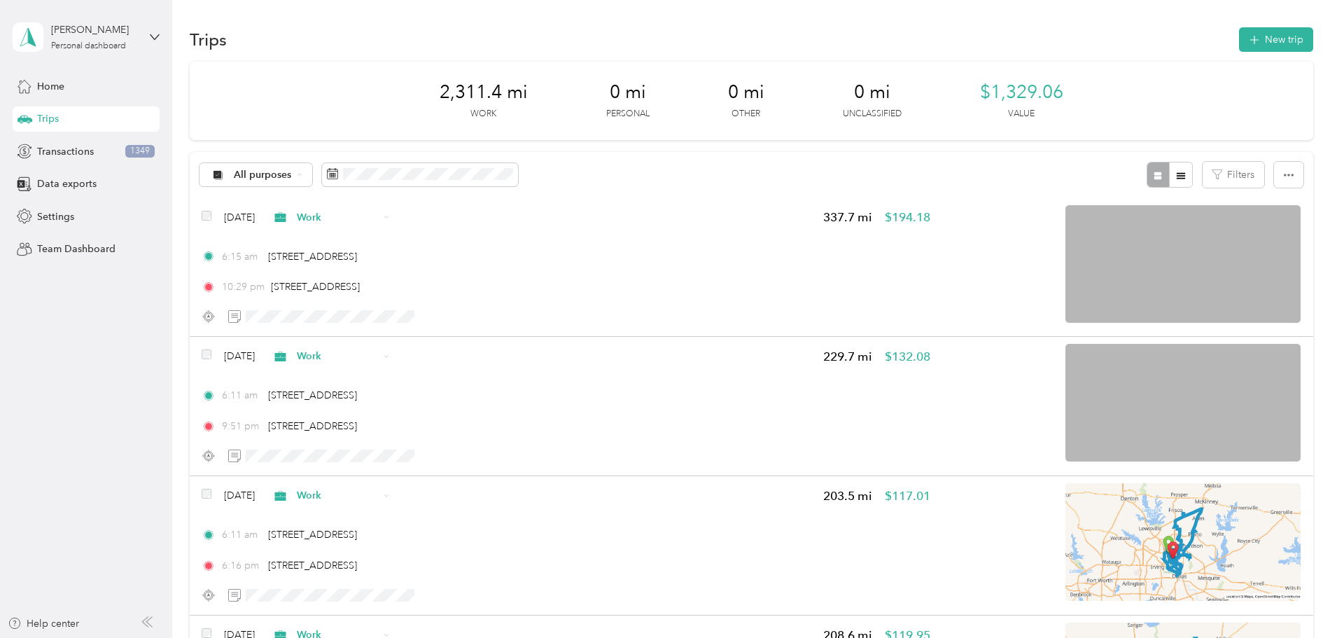
click at [351, 246] on span "Work" at bounding box center [369, 249] width 82 height 15
click at [1177, 175] on icon "button" at bounding box center [1181, 175] width 8 height 6
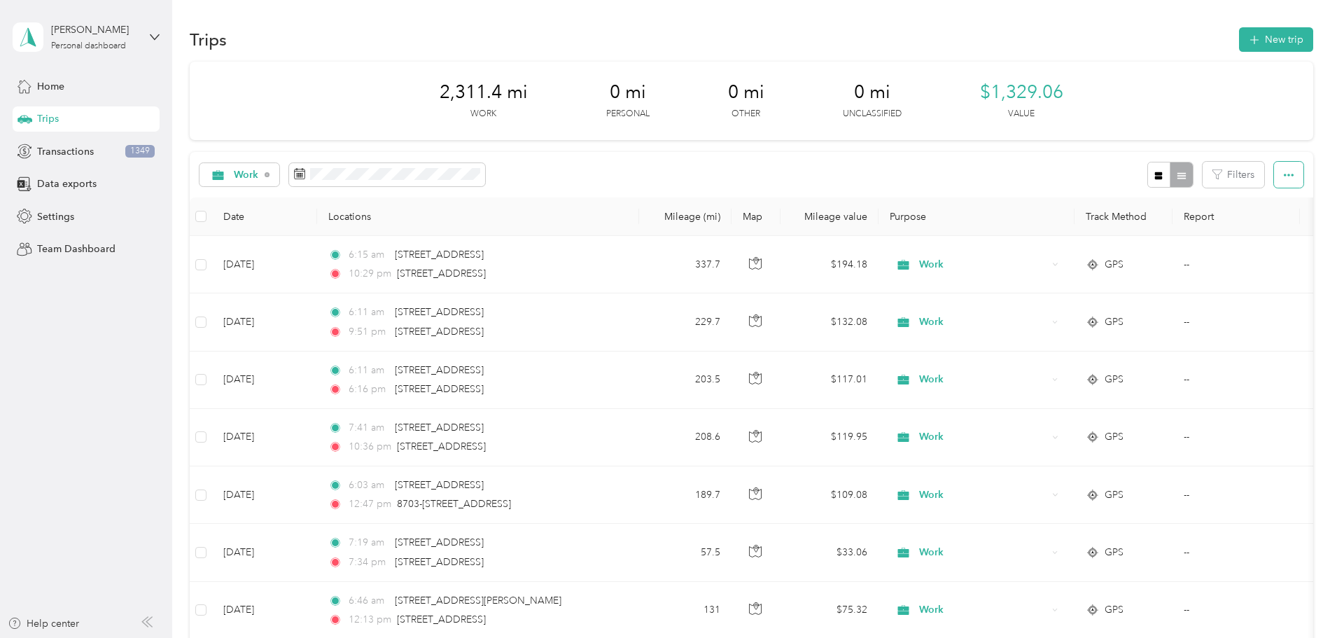
click at [1284, 174] on icon "button" at bounding box center [1289, 175] width 10 height 10
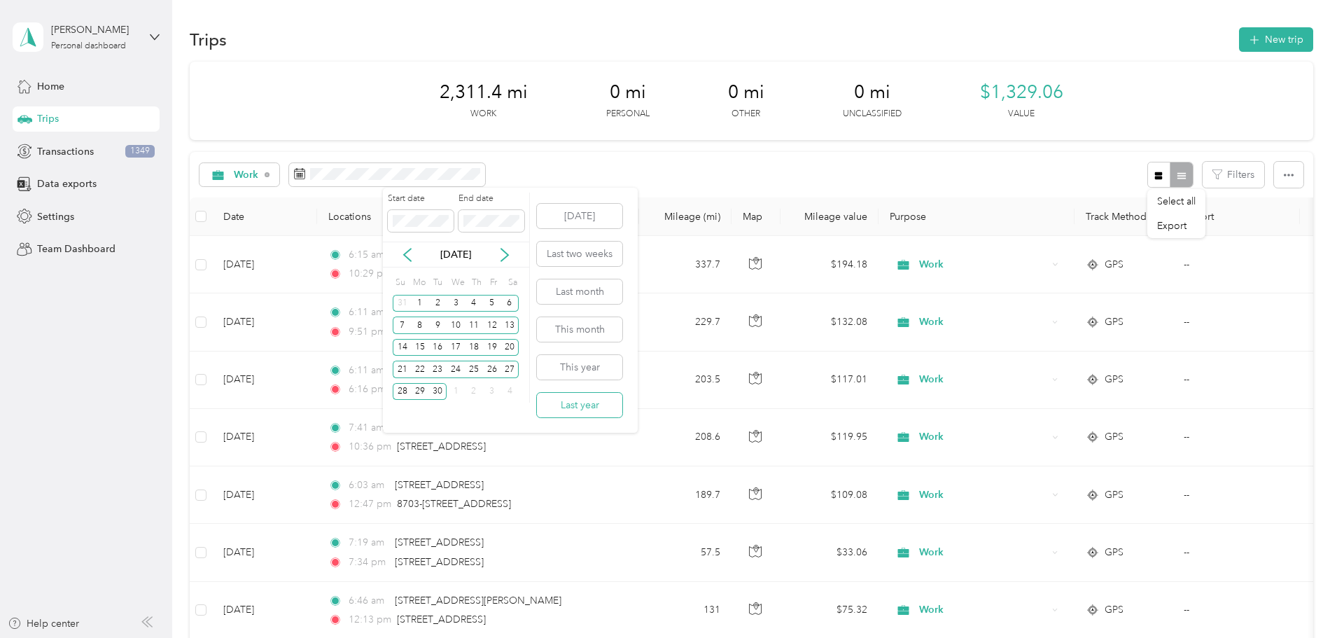
click at [577, 407] on button "Last year" at bounding box center [579, 405] width 85 height 25
click at [411, 253] on icon at bounding box center [407, 255] width 14 height 14
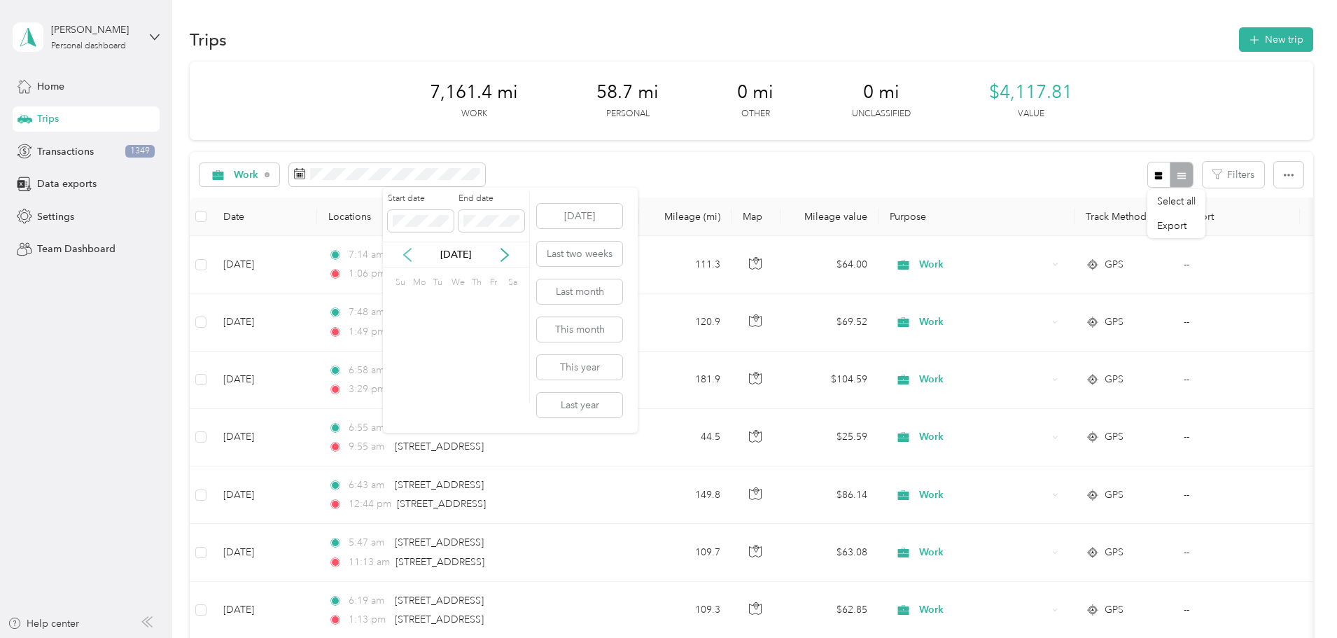
click at [411, 253] on icon at bounding box center [407, 255] width 14 height 14
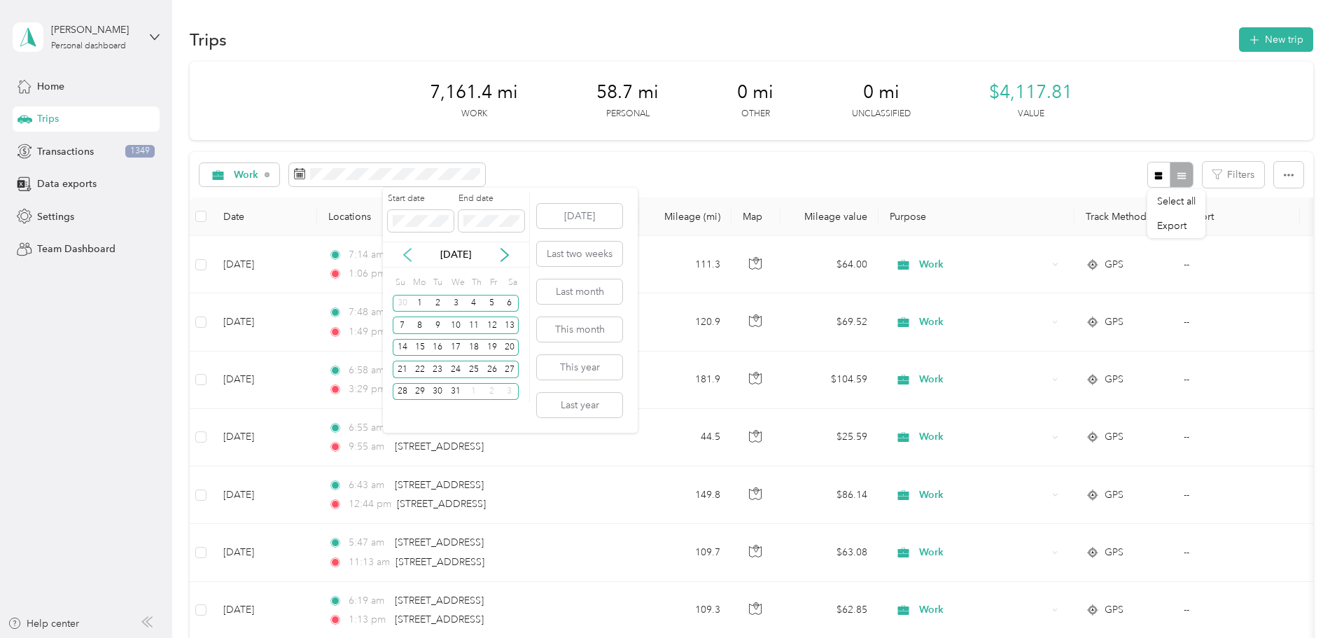
click at [411, 253] on icon at bounding box center [407, 255] width 14 height 14
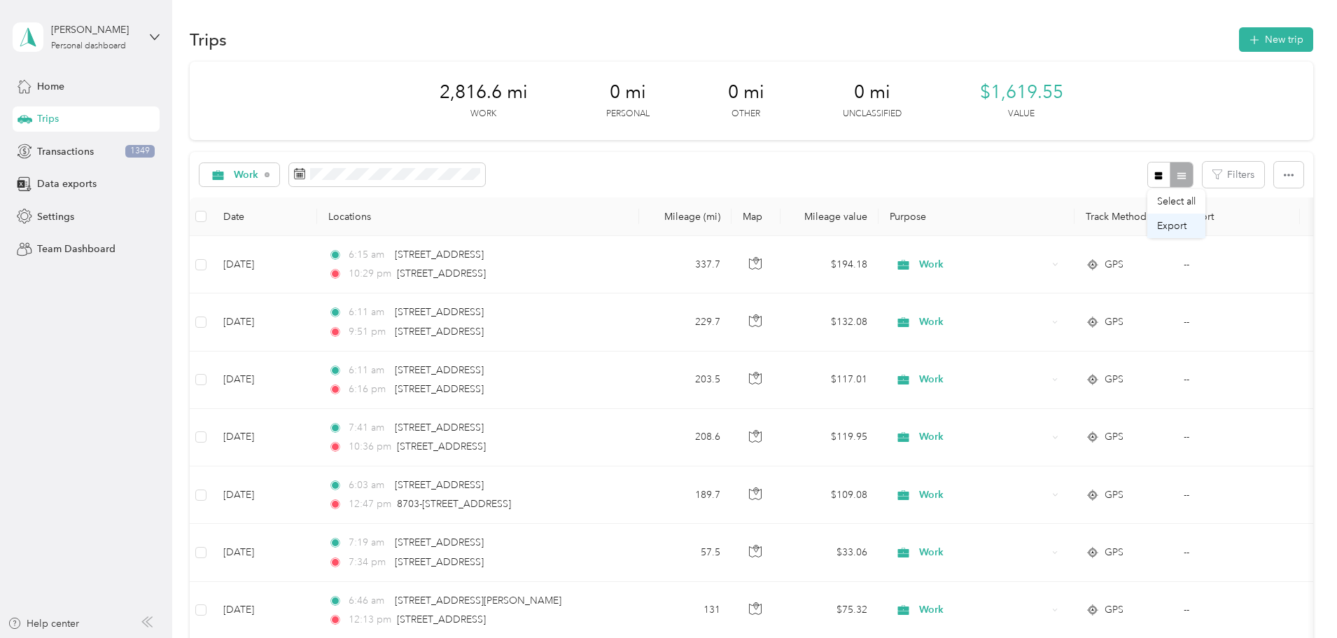
click at [1178, 228] on span "Export" at bounding box center [1171, 226] width 29 height 12
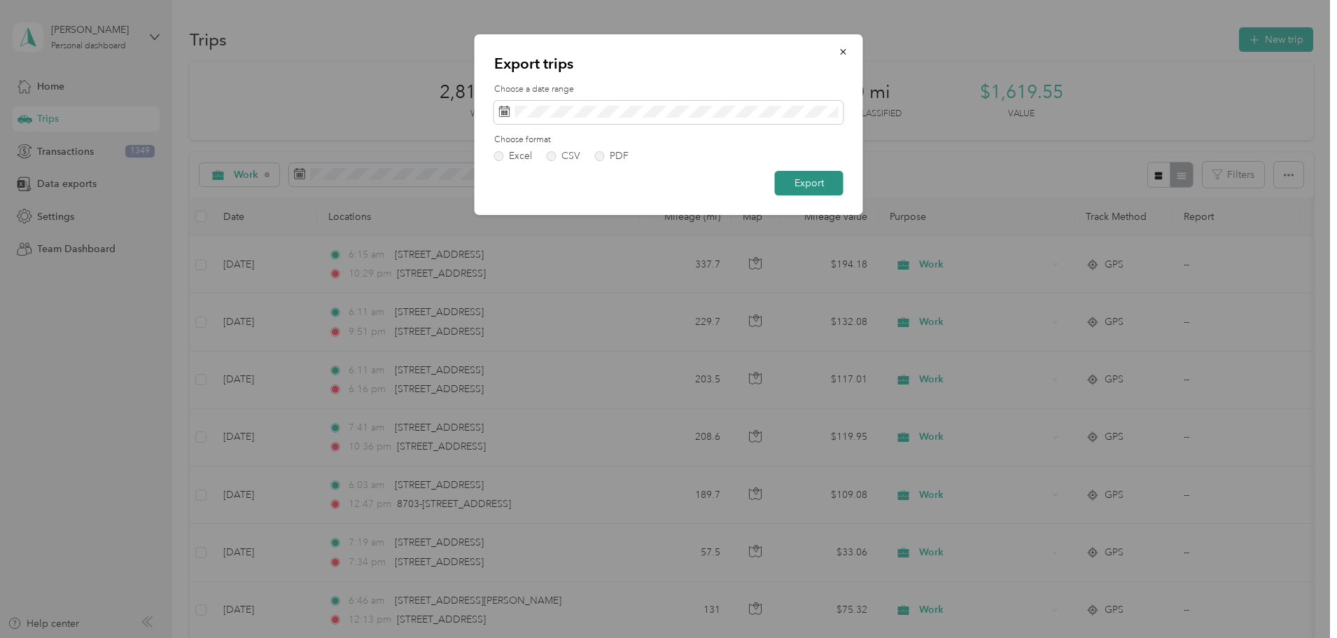
click at [833, 185] on button "Export" at bounding box center [809, 183] width 69 height 25
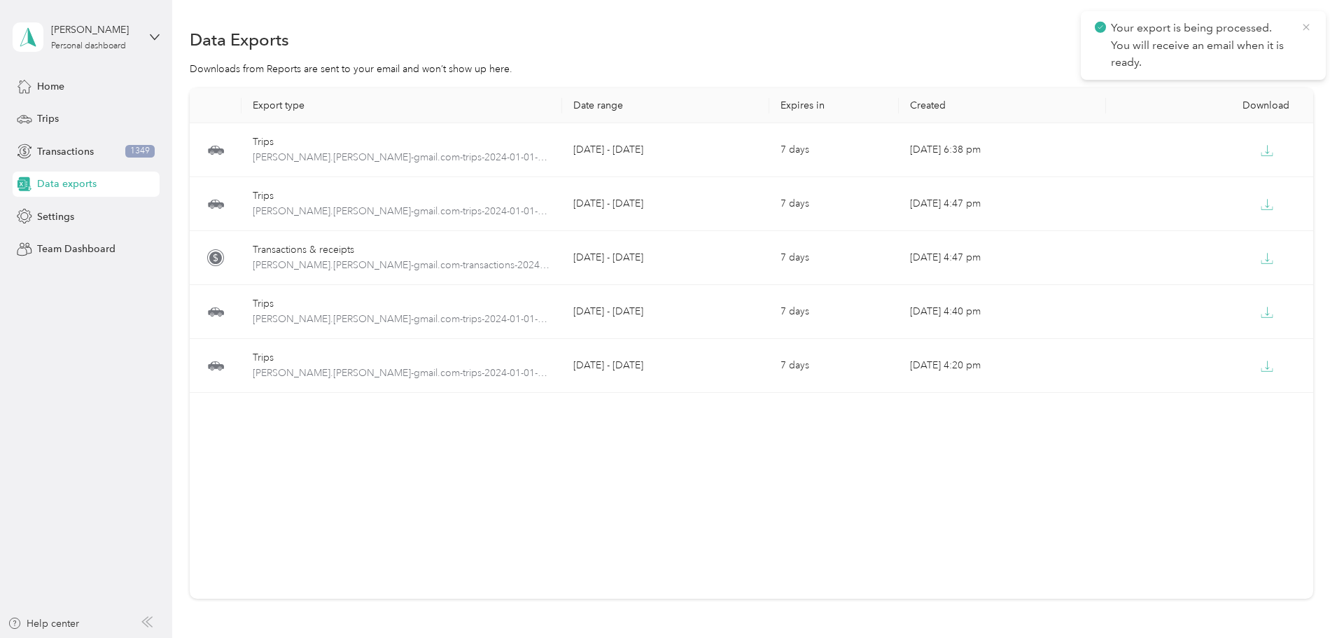
click at [1301, 27] on icon at bounding box center [1306, 27] width 11 height 13
click at [1216, 437] on div "Export type Date range Expires in Created Download Trips [PERSON_NAME].[PERSON_…" at bounding box center [752, 343] width 1124 height 510
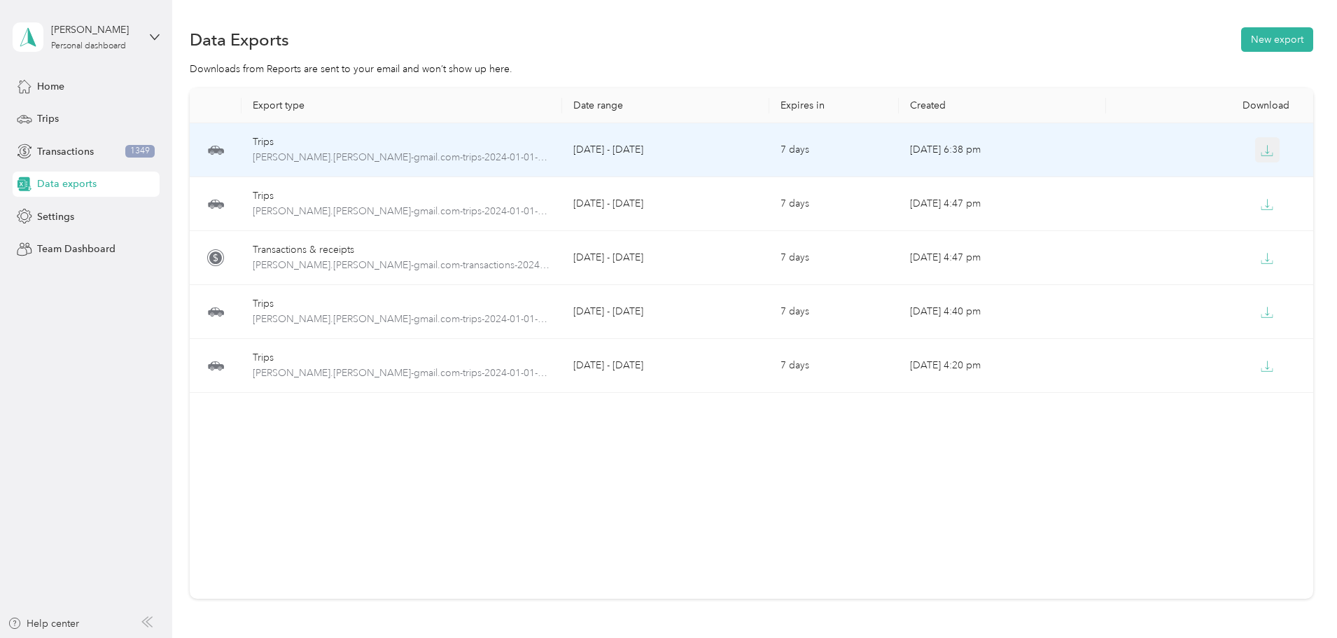
click at [1255, 151] on button "button" at bounding box center [1267, 149] width 25 height 25
